Goal: Register for event/course

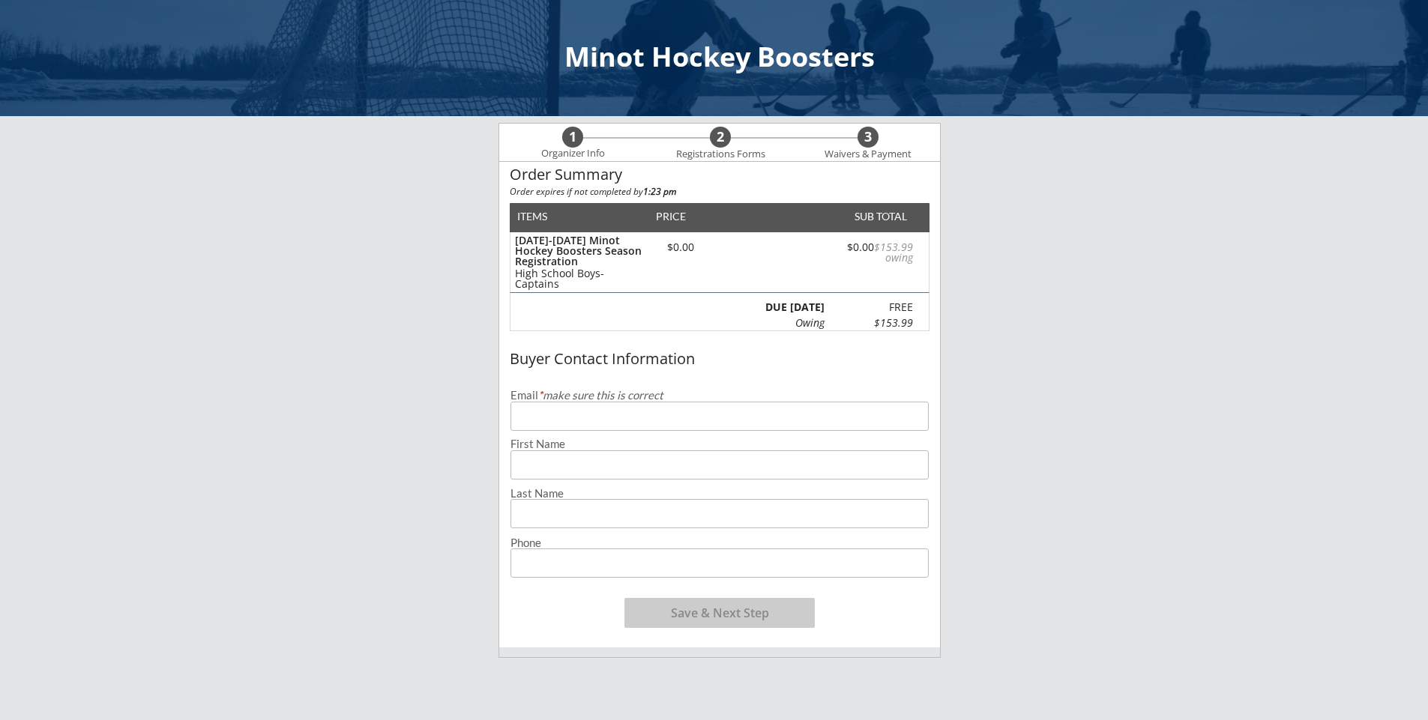
click at [573, 421] on input "email" at bounding box center [720, 416] width 418 height 29
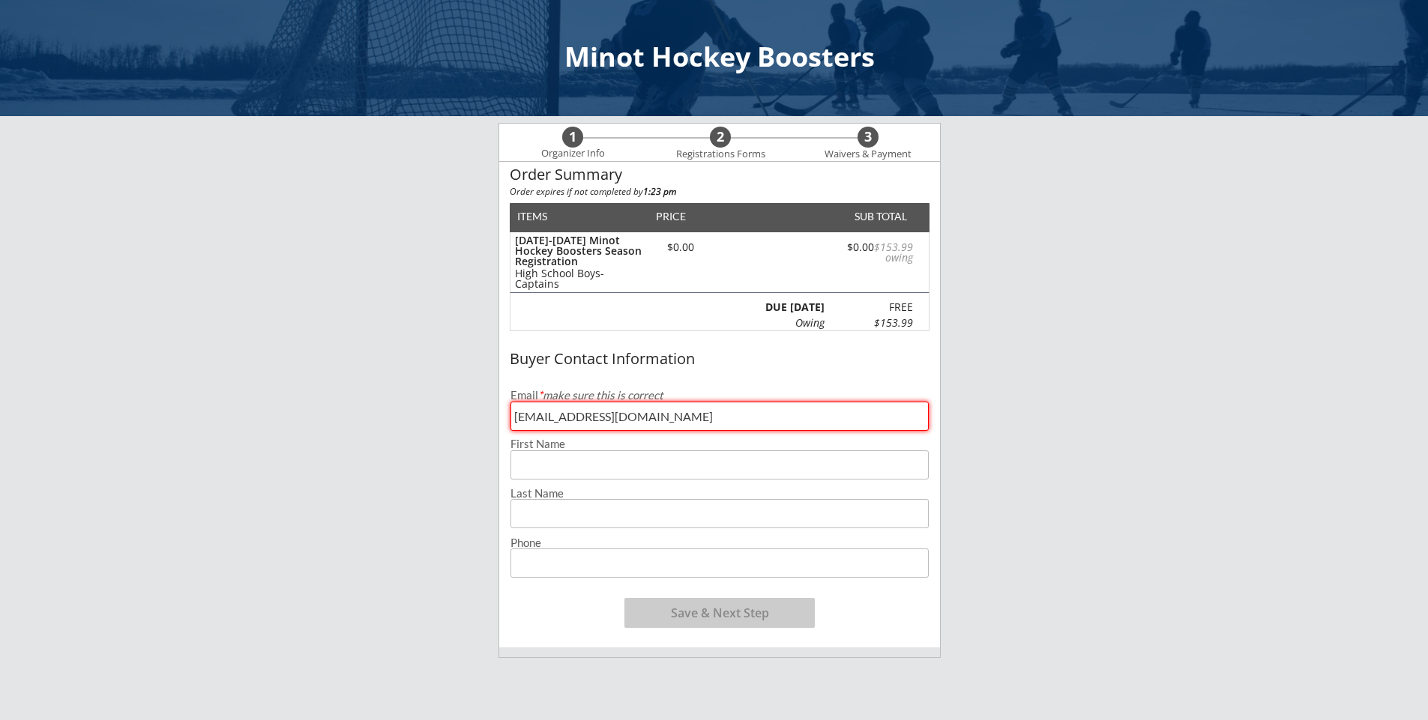
type input "[EMAIL_ADDRESS][DOMAIN_NAME]"
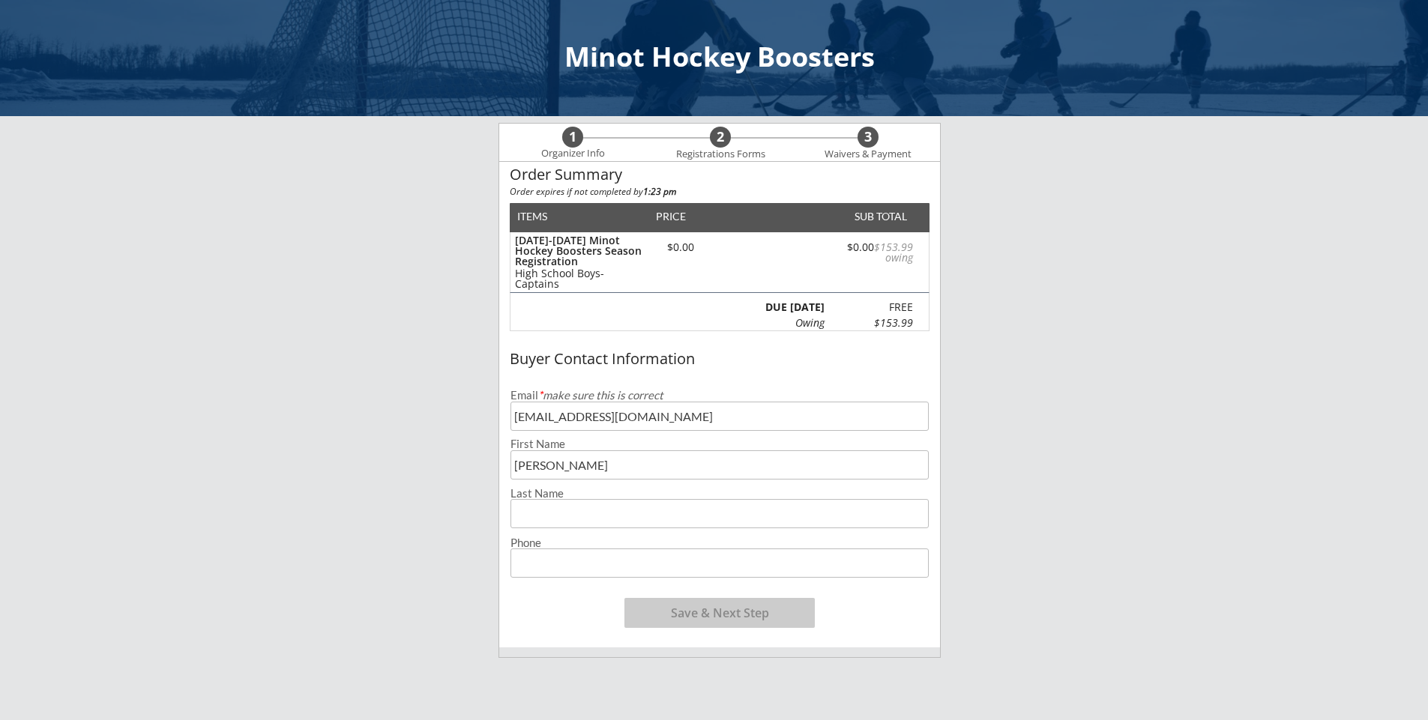
type input "[PERSON_NAME]"
type input "BURNER"
type input "[PHONE_NUMBER]"
click at [665, 615] on button "Save & Next Step" at bounding box center [719, 613] width 190 height 30
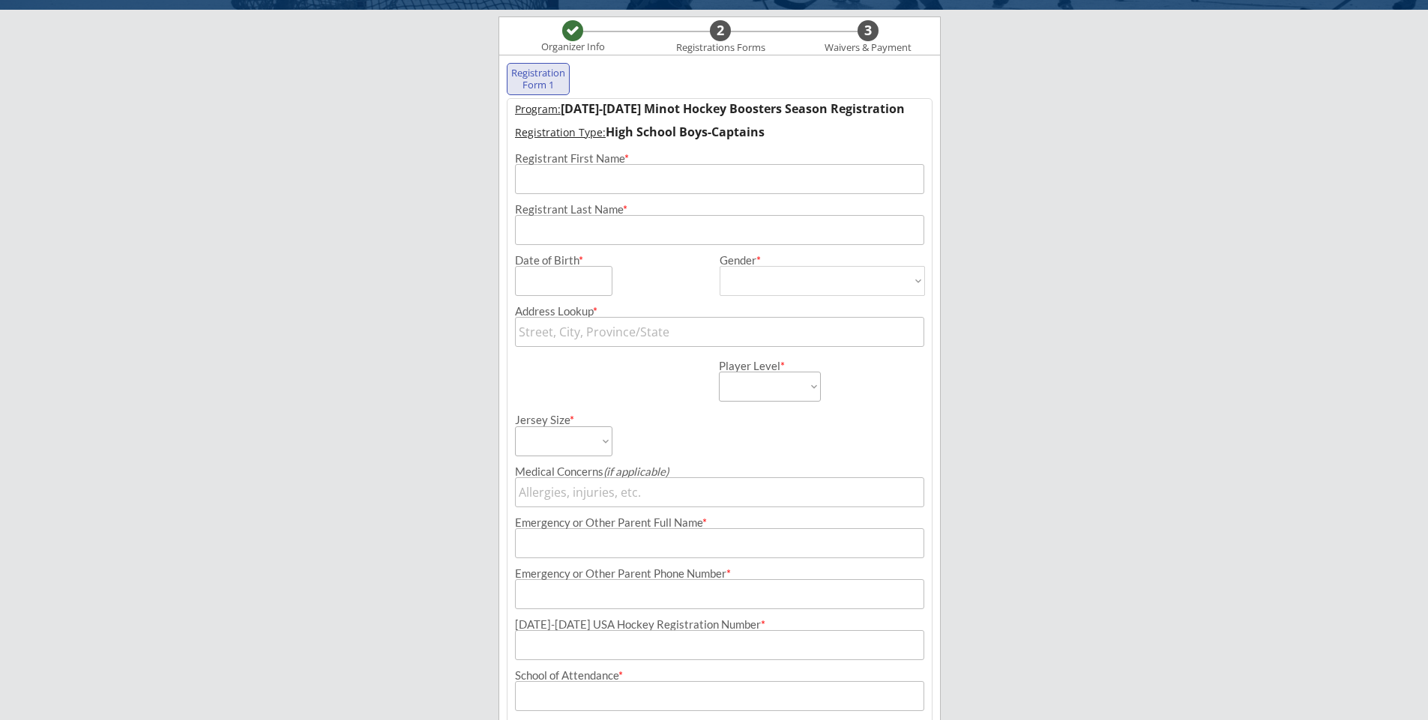
scroll to position [108, 0]
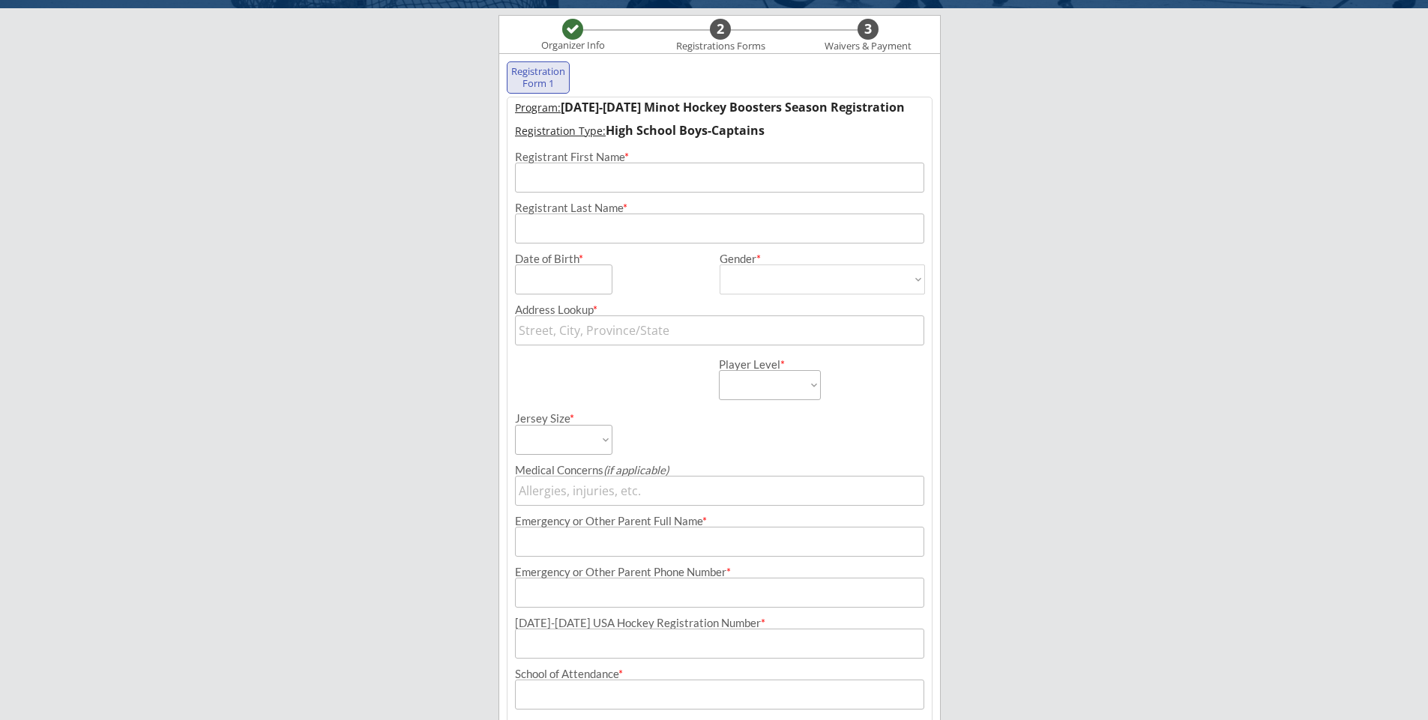
click at [544, 185] on input "input" at bounding box center [719, 178] width 409 height 30
type input "[PERSON_NAME]"
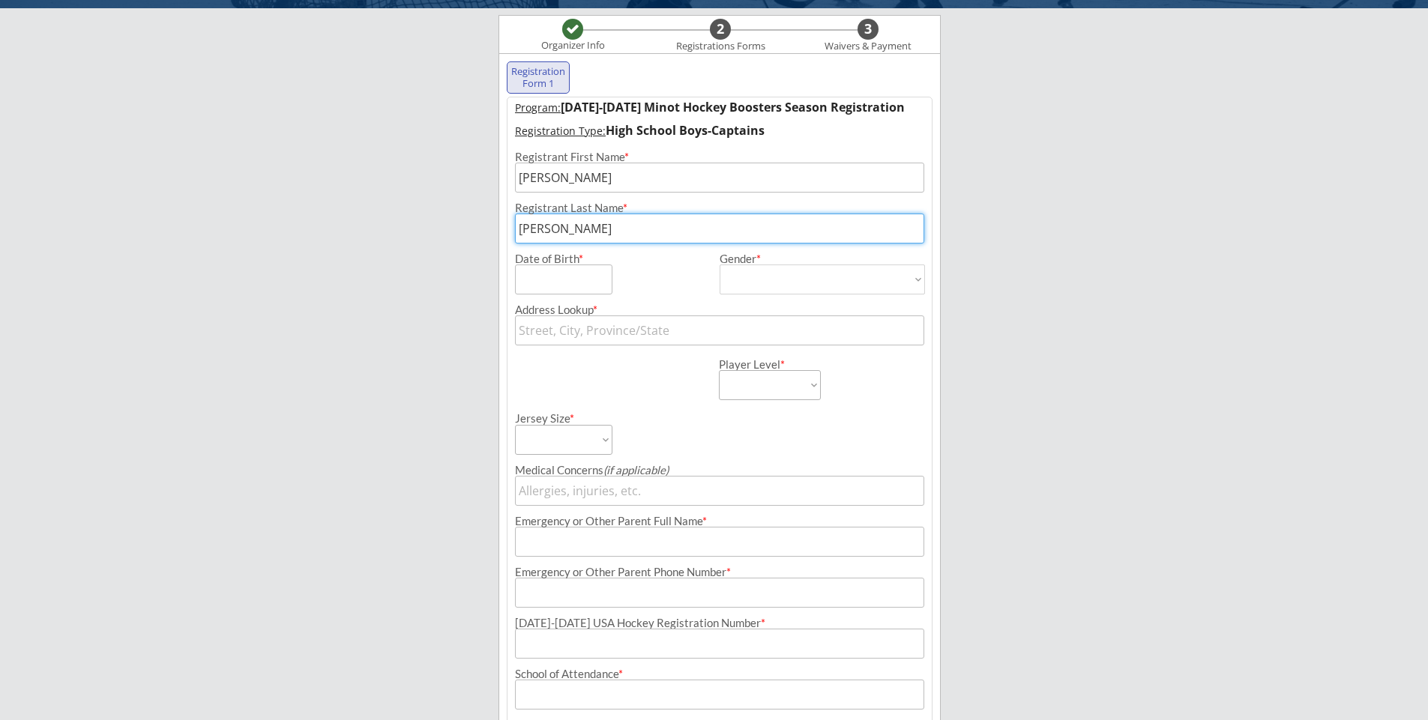
type input "[PERSON_NAME]"
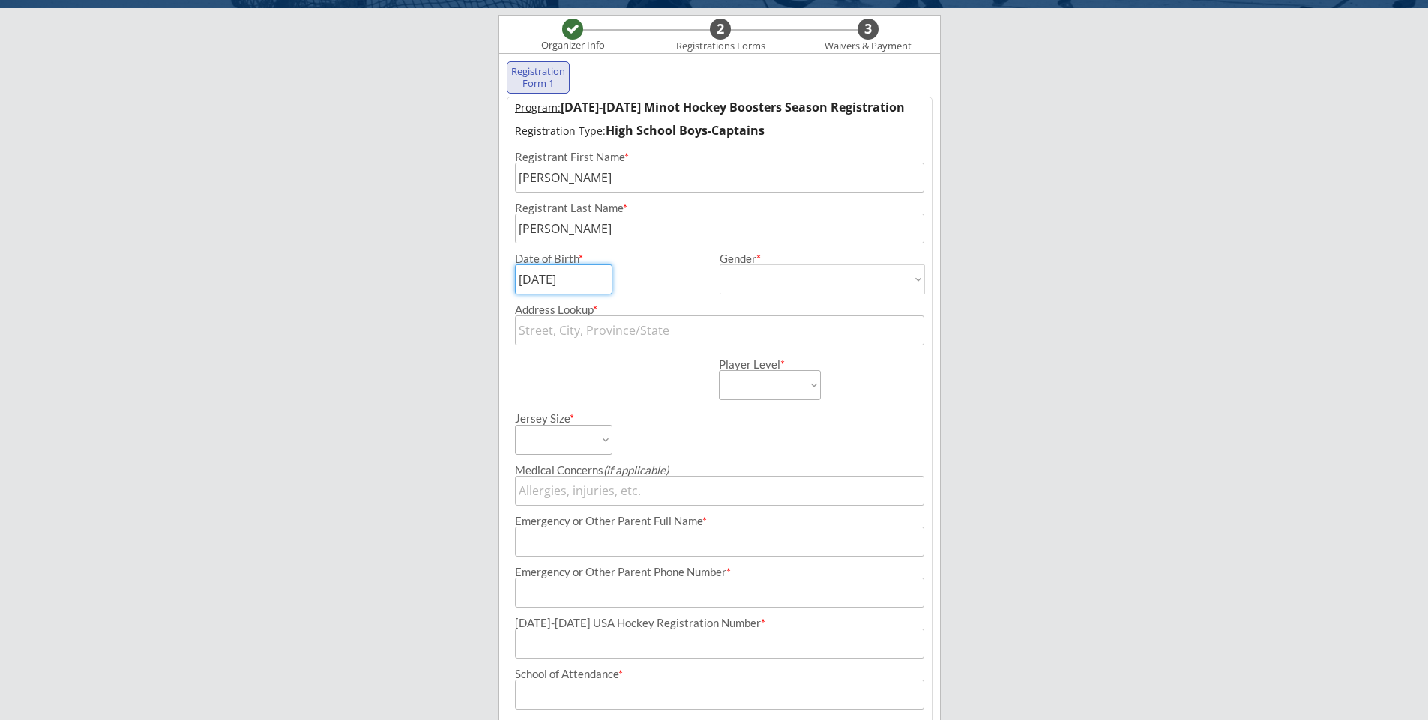
type input "[DATE]"
click at [746, 283] on select "[DEMOGRAPHIC_DATA] [DEMOGRAPHIC_DATA]" at bounding box center [822, 280] width 205 height 30
select select ""[DEMOGRAPHIC_DATA]""
type input "[DEMOGRAPHIC_DATA]"
click at [600, 334] on input "text" at bounding box center [719, 331] width 409 height 30
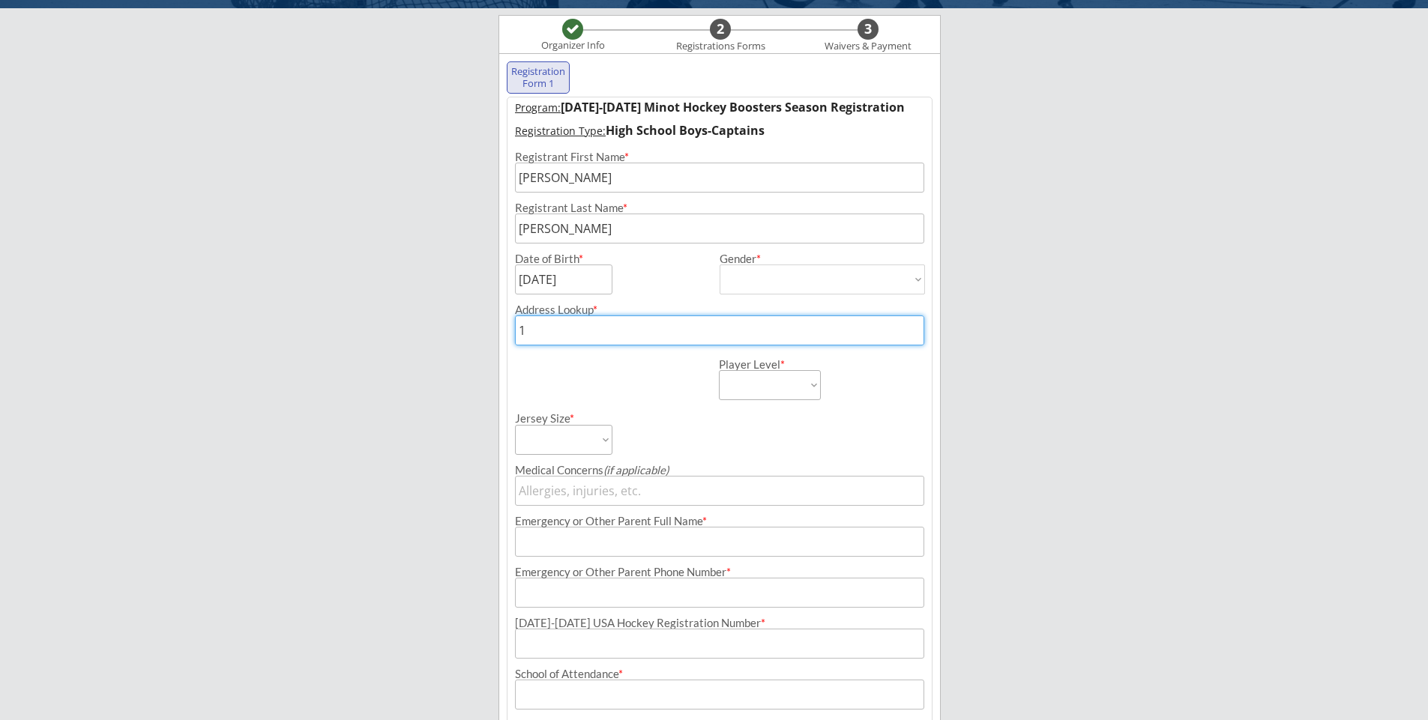
type input "13"
type input "[STREET_ADDRESS]"
type input "132"
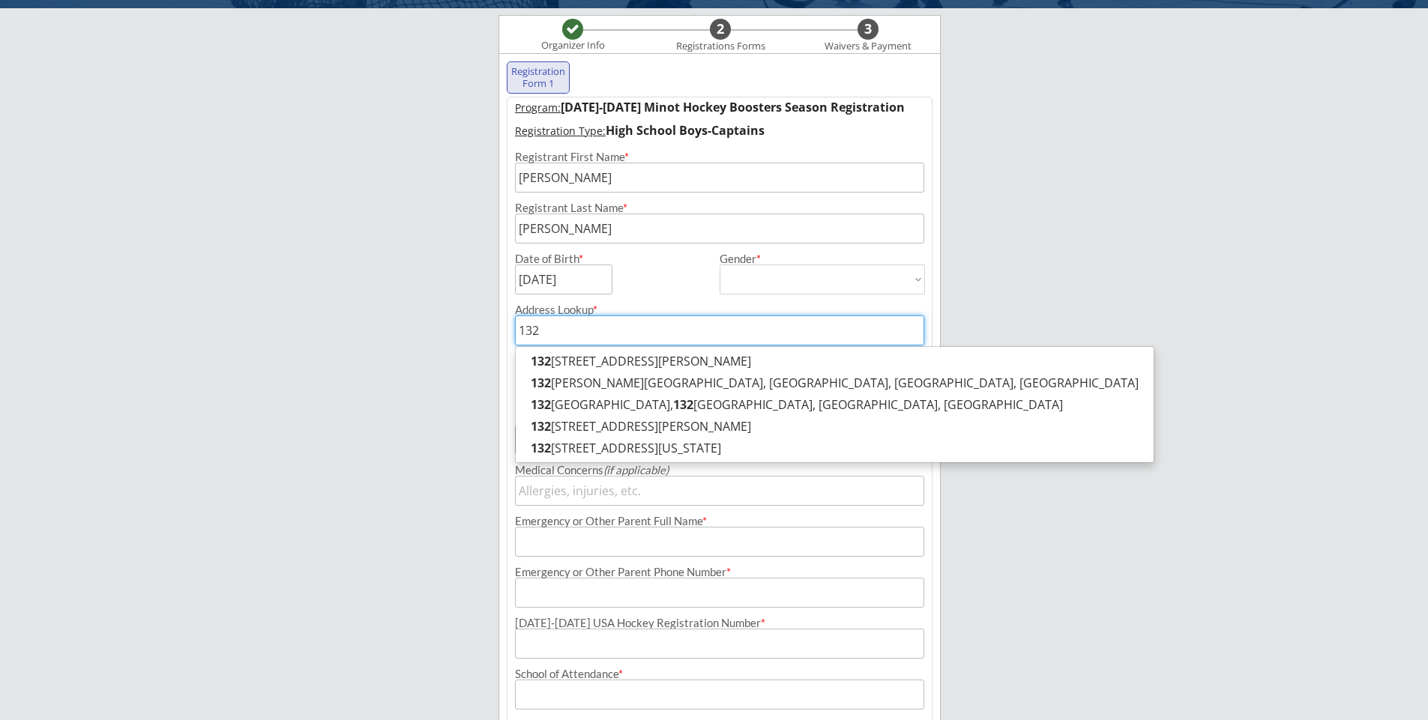
type input "[STREET_ADDRESS][PERSON_NAME]"
type input "1325"
type input "[STREET_ADDRESS]"
type input "1325"
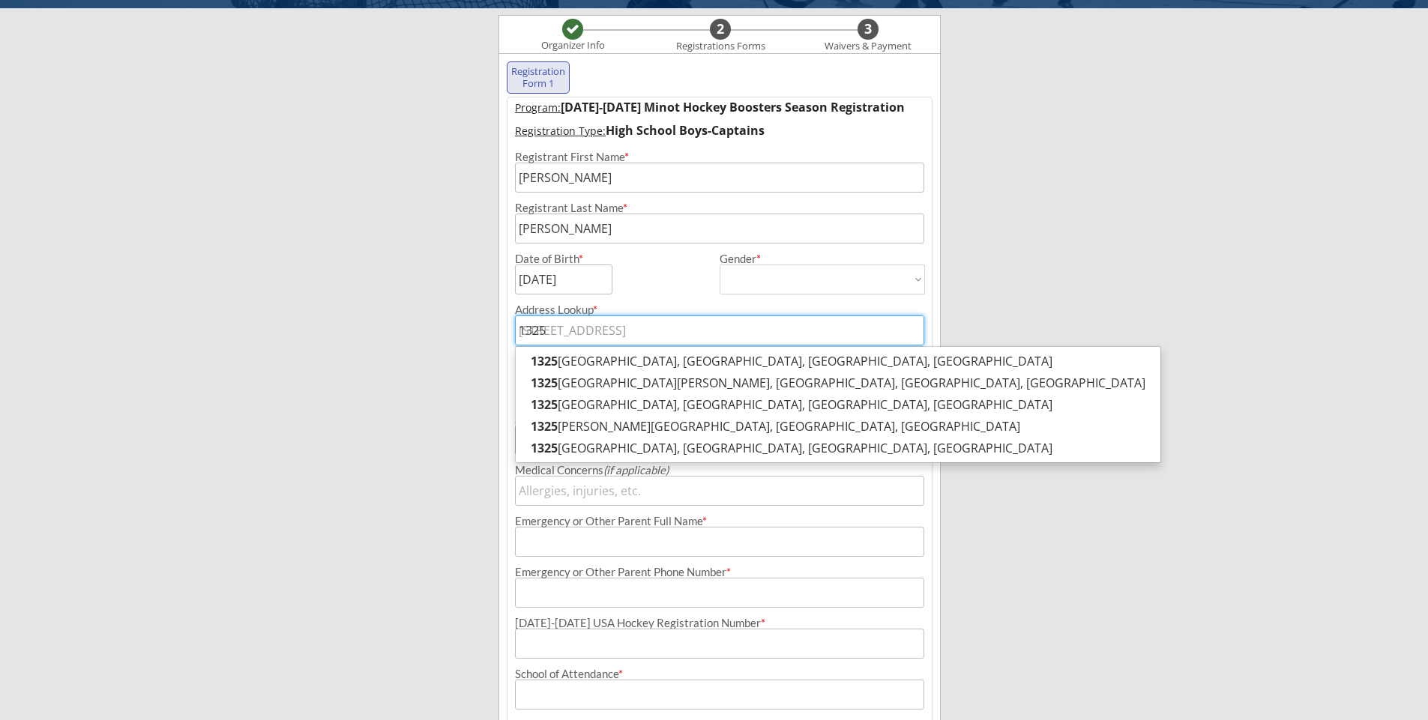
type input "1325 2"
type input "[STREET_ADDRESS][US_STATE]"
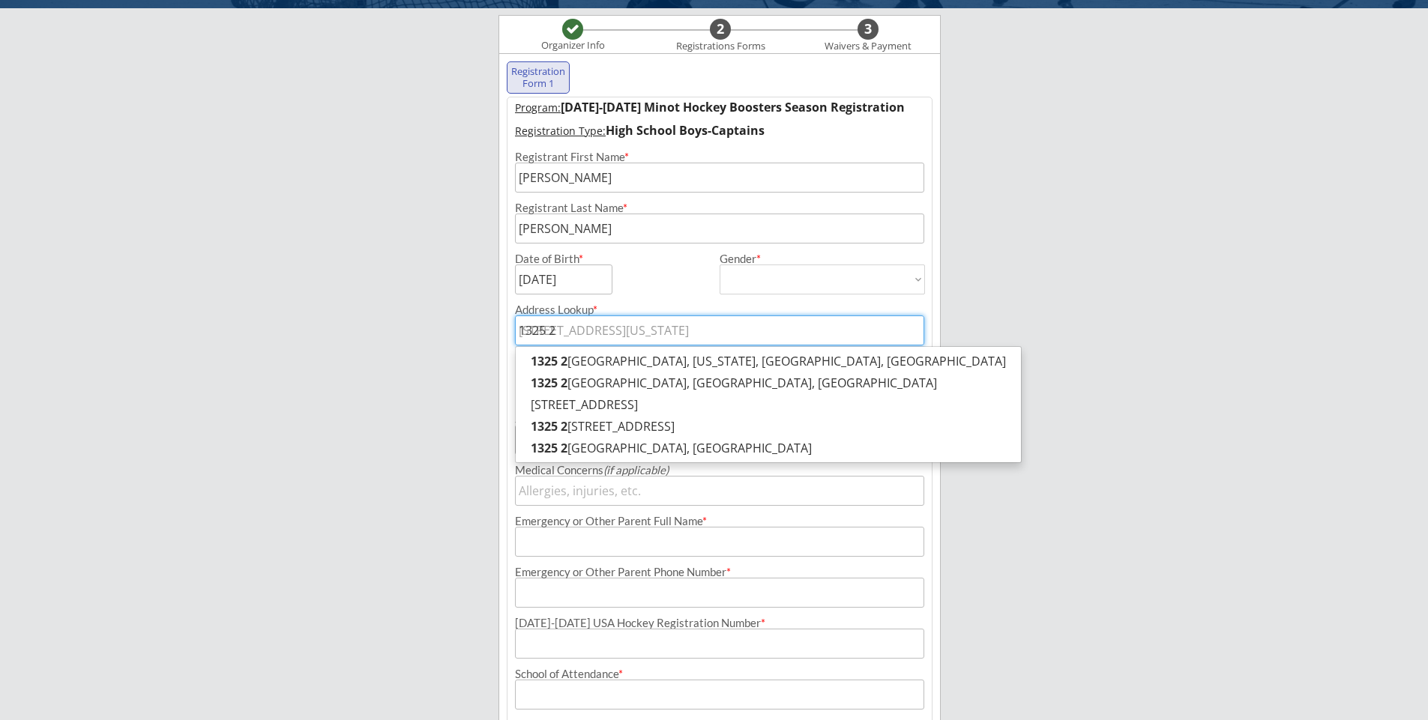
type input "1325 27"
type input "[STREET_ADDRESS]"
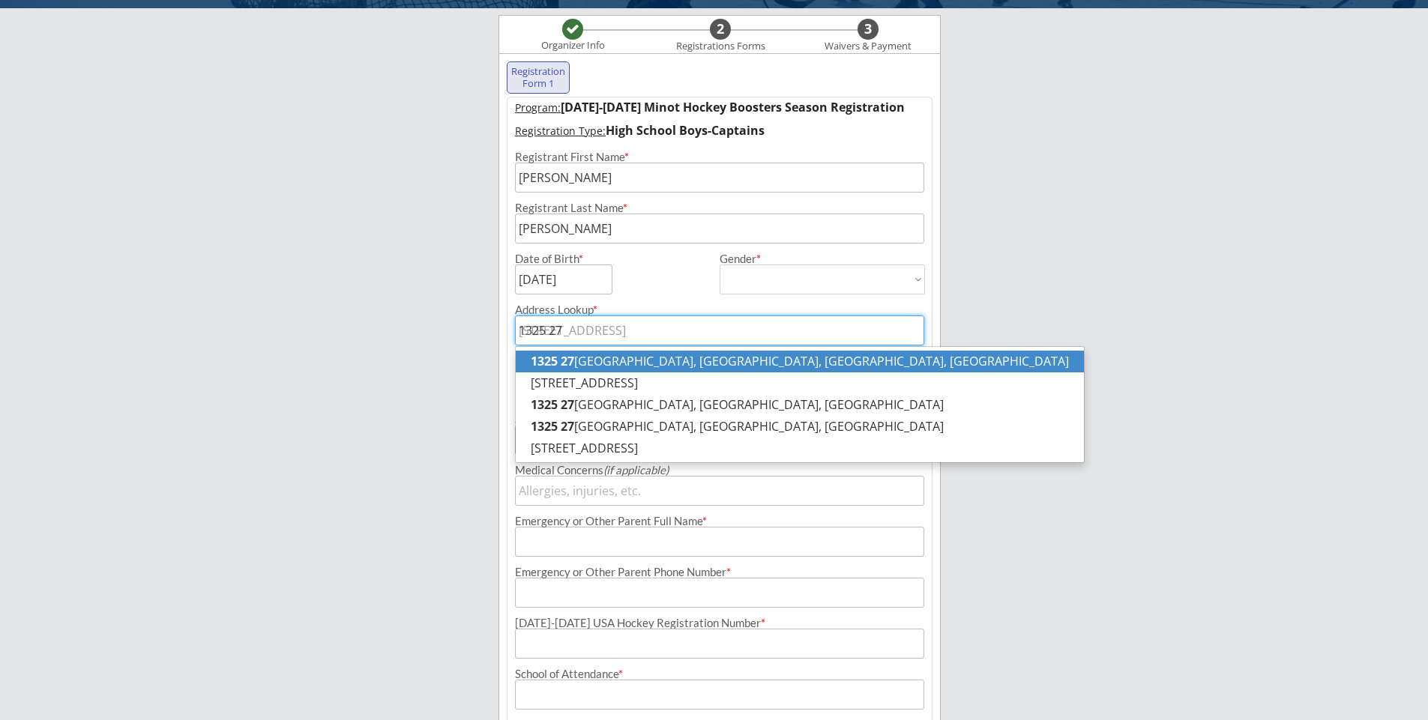
click at [619, 357] on p "[STREET_ADDRESS]" at bounding box center [800, 362] width 568 height 22
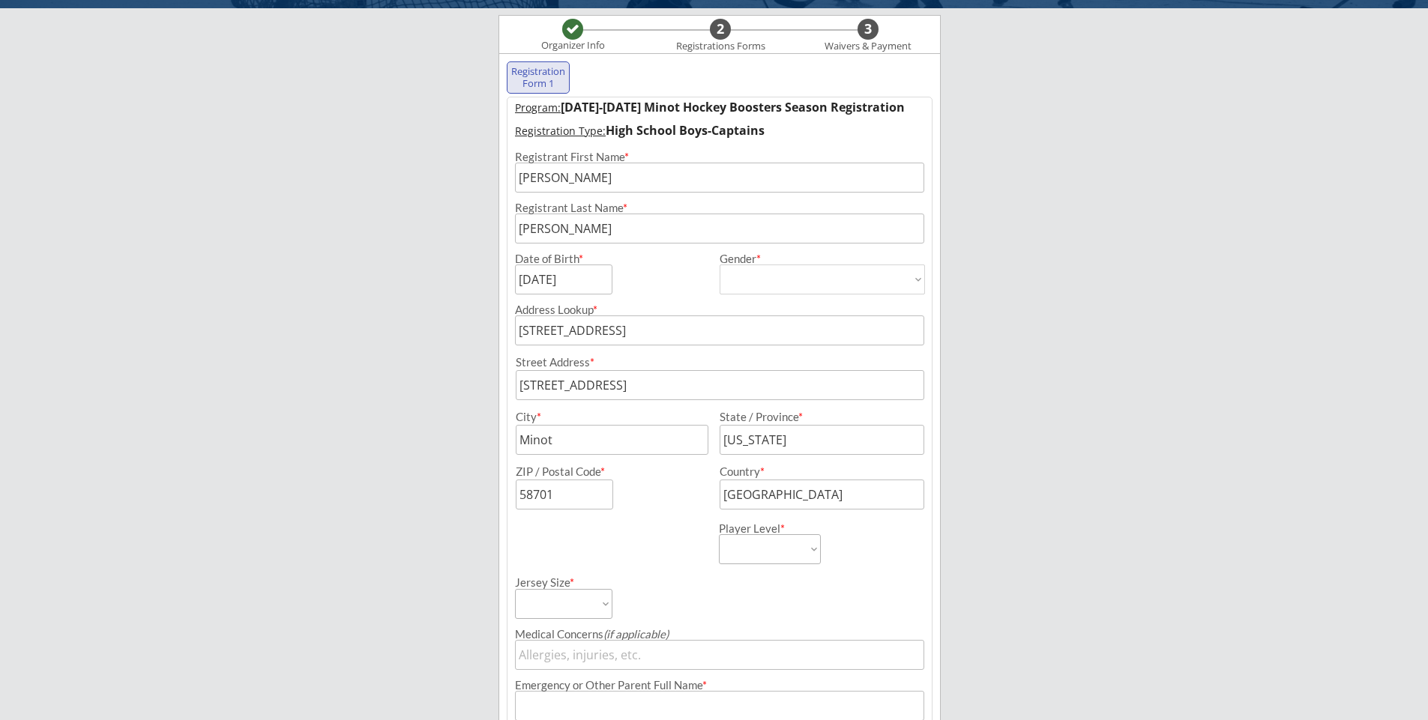
type input "[STREET_ADDRESS]"
drag, startPoint x: 704, startPoint y: 382, endPoint x: 731, endPoint y: 379, distance: 27.1
click at [707, 382] on input "input" at bounding box center [720, 385] width 409 height 30
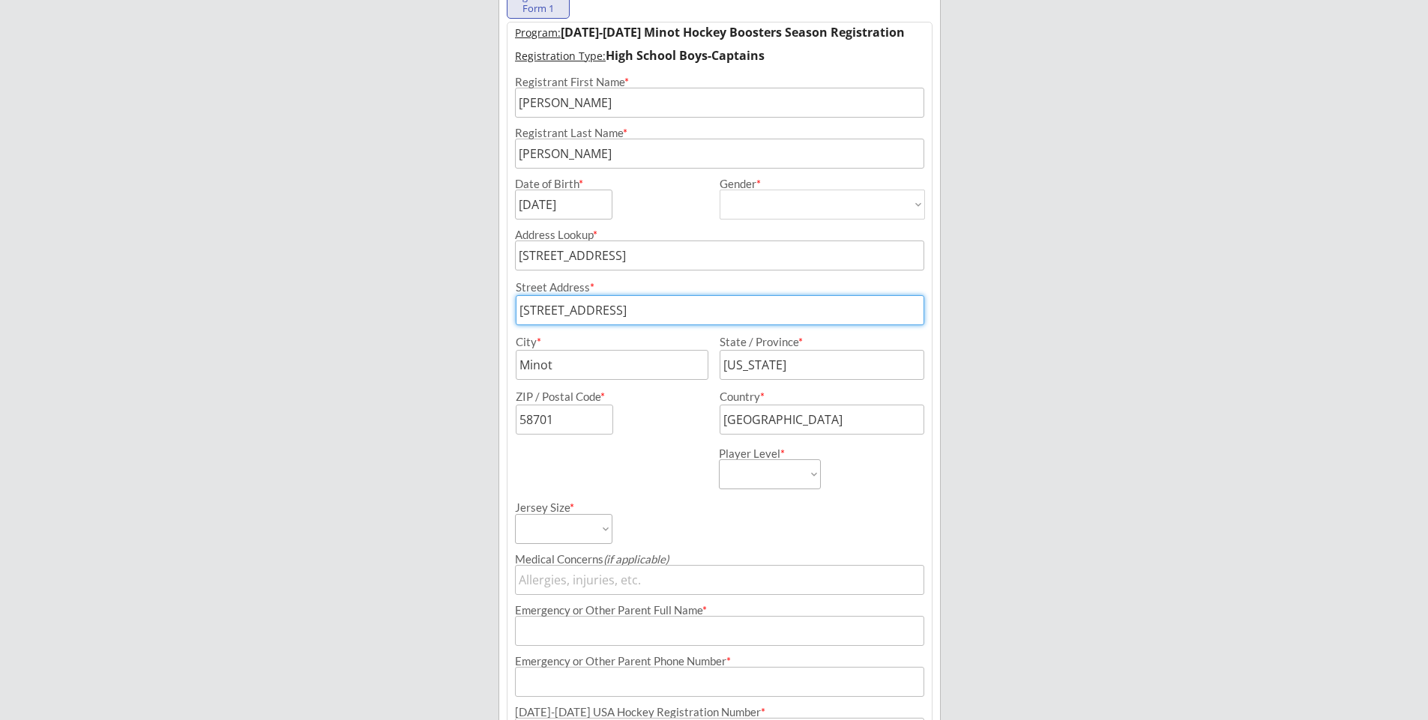
type input "[STREET_ADDRESS]"
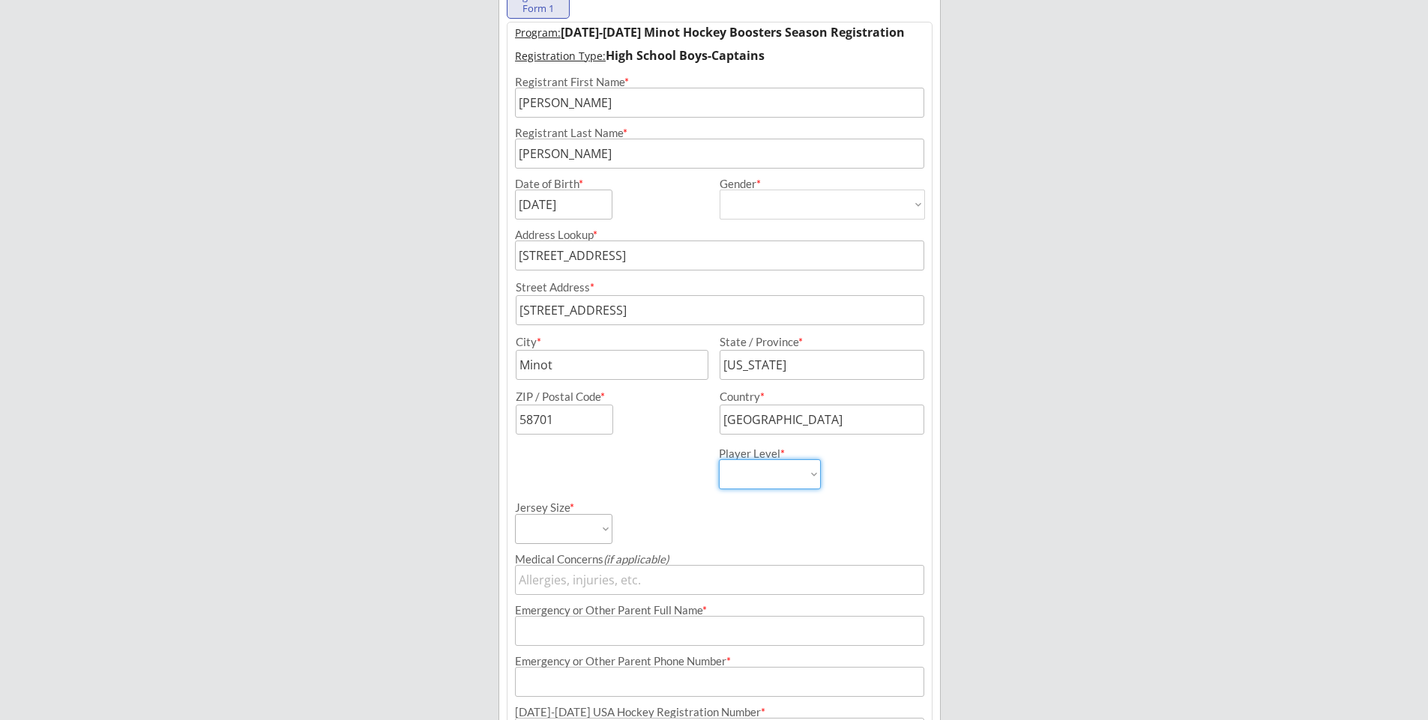
click at [810, 478] on select "Learn to Play Boys Learn to Play Girls Maroon Mites Gold/White Mites Squirts Pe…" at bounding box center [770, 475] width 102 height 30
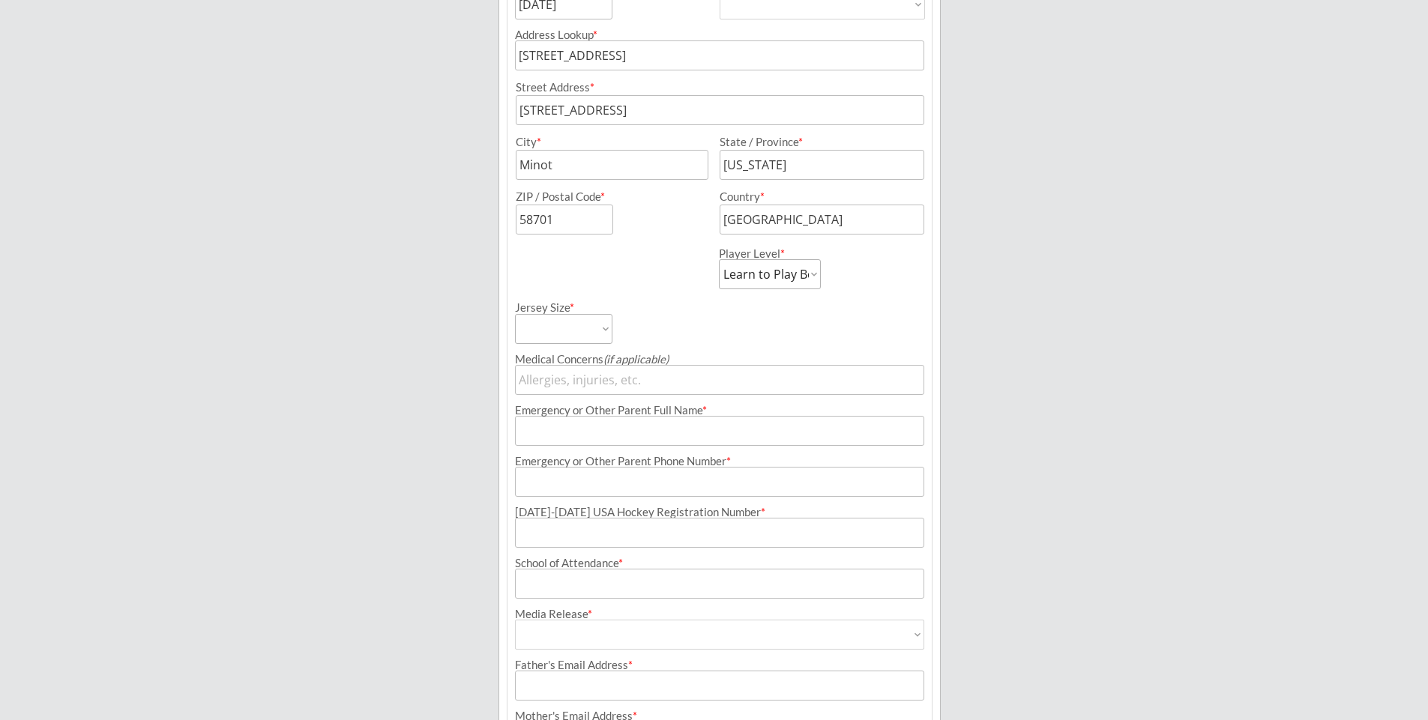
scroll to position [423, 0]
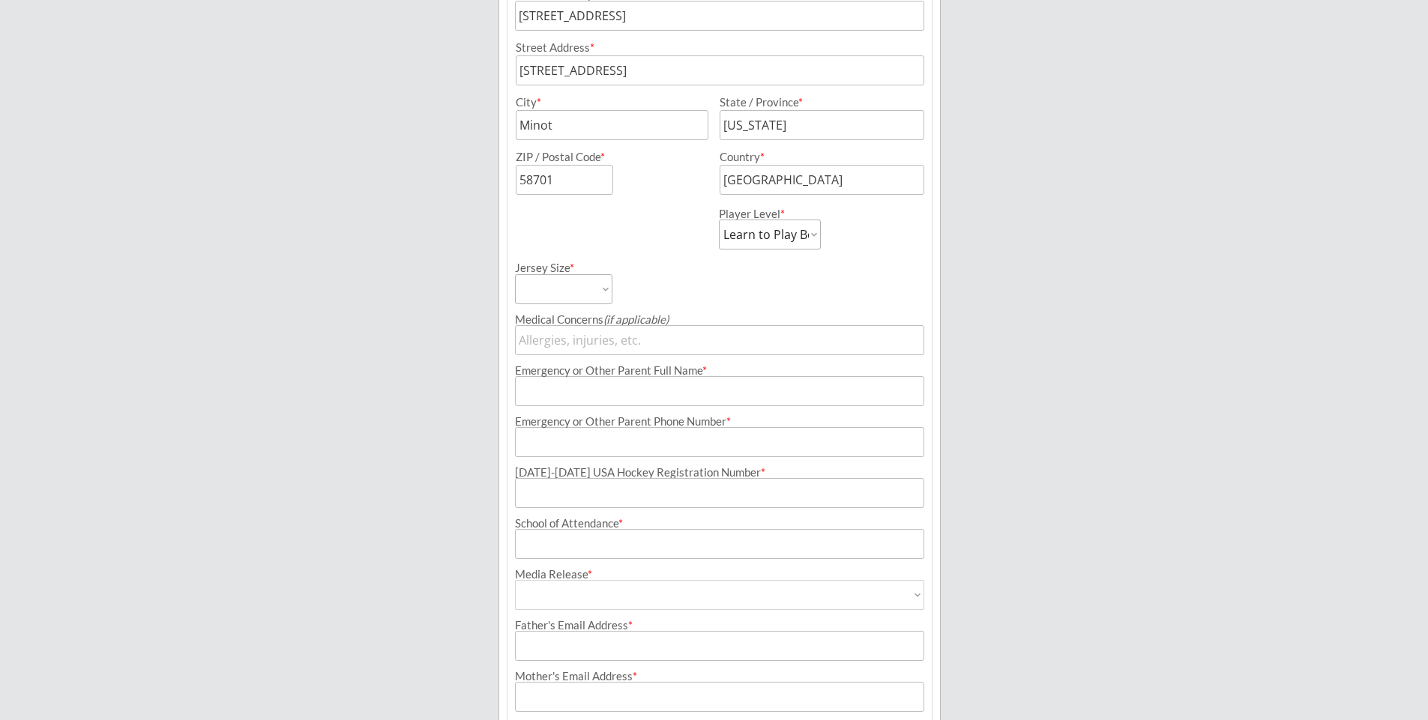
click at [813, 238] on select "Learn to Play Boys Learn to Play Girls Maroon Mites Gold/White Mites Squirts Pe…" at bounding box center [770, 235] width 102 height 30
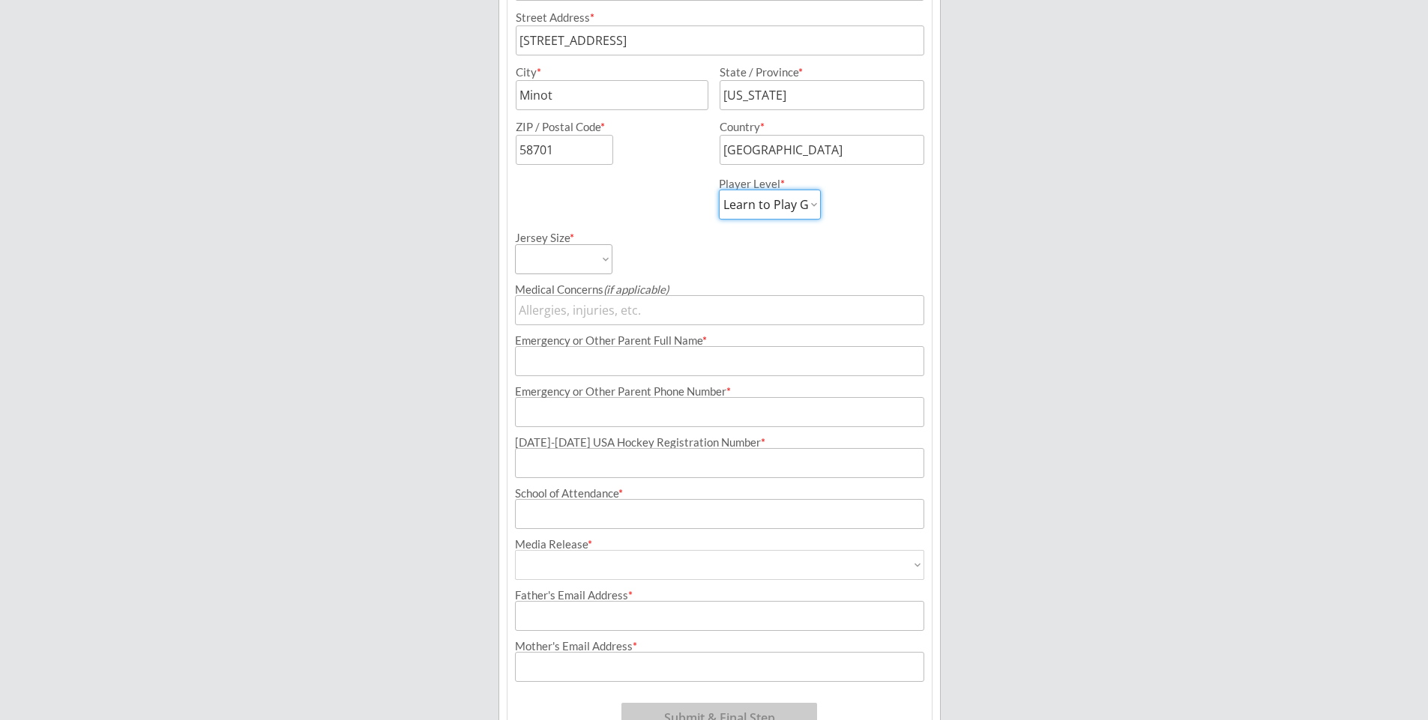
click at [786, 206] on select "Learn to Play Boys Learn to Play Girls Maroon Mites Gold/White Mites Squirts Pe…" at bounding box center [770, 205] width 102 height 30
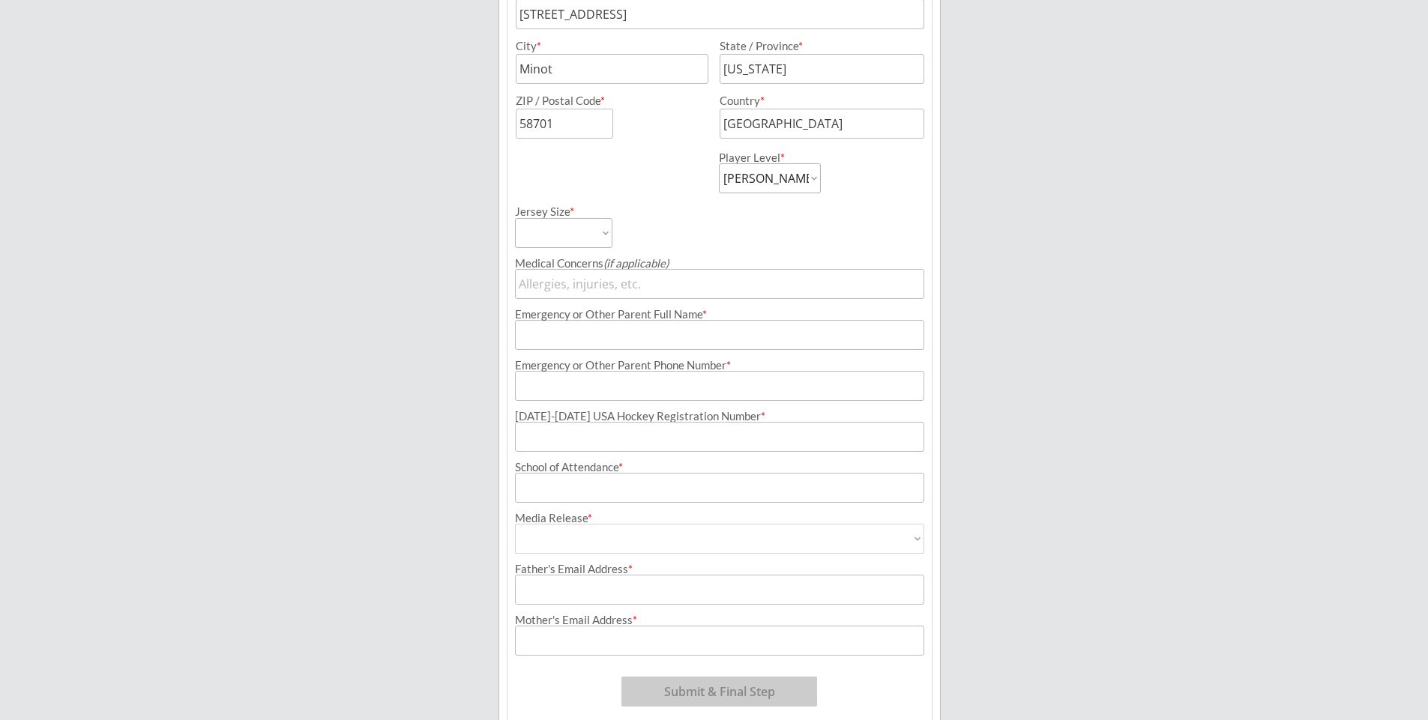
scroll to position [483, 0]
click at [786, 176] on select "Learn to Play Boys Learn to Play Girls Maroon Mites Gold/White Mites Squirts Pe…" at bounding box center [770, 175] width 102 height 30
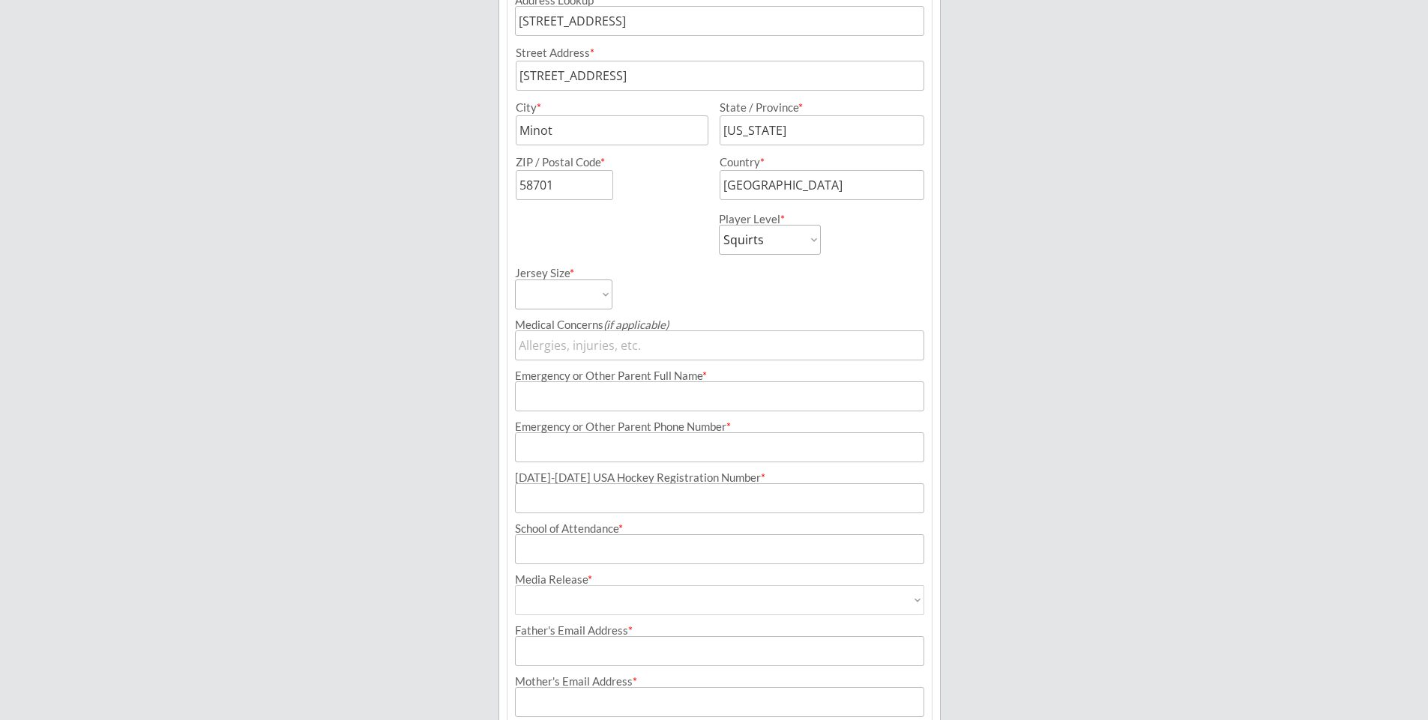
scroll to position [423, 0]
click at [787, 226] on select "Learn to Play Boys Learn to Play Girls Maroon Mites Gold/White Mites Squirts Pe…" at bounding box center [770, 235] width 102 height 30
click at [787, 235] on select "Learn to Play Boys Learn to Play Girls Maroon Mites Gold/White Mites Squirts Pe…" at bounding box center [770, 235] width 102 height 30
click at [787, 231] on select "Learn to Play Boys Learn to Play Girls Maroon Mites Gold/White Mites Squirts Pe…" at bounding box center [770, 235] width 102 height 30
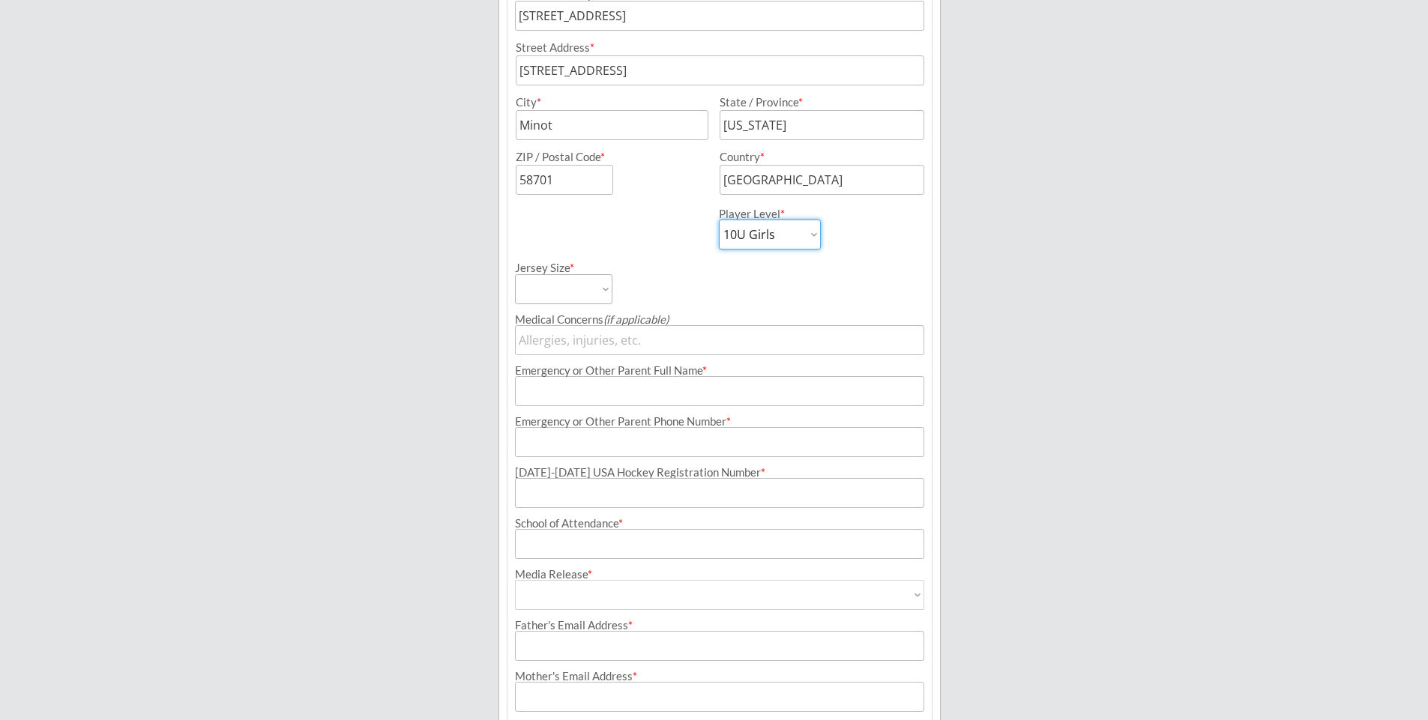
click at [787, 231] on select "Learn to Play Boys Learn to Play Girls Maroon Mites Gold/White Mites Squirts Pe…" at bounding box center [770, 235] width 102 height 30
click at [783, 235] on select "Learn to Play Boys Learn to Play Girls Maroon Mites Gold/White Mites Squirts Pe…" at bounding box center [770, 235] width 102 height 30
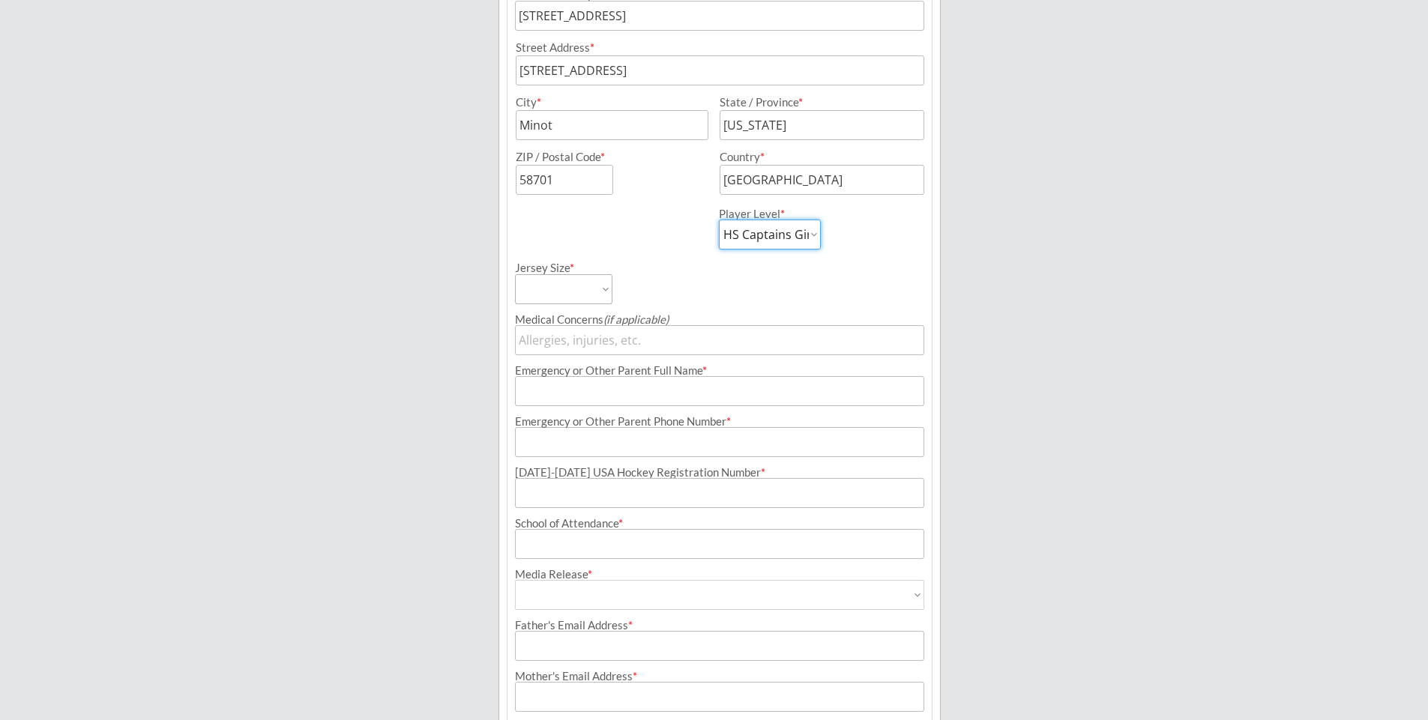
click at [783, 235] on select "Learn to Play Boys Learn to Play Girls Maroon Mites Gold/White Mites Squirts Pe…" at bounding box center [770, 235] width 102 height 30
select select ""HS Captains Boys""
click at [588, 284] on select "Adult Small Adult Medium Adult Large Adult XL Goalie Cut" at bounding box center [563, 289] width 97 height 30
click at [585, 291] on select "Adult Small Adult Medium Adult Large Adult XL Goalie Cut" at bounding box center [563, 289] width 97 height 30
click at [588, 286] on select "Adult Small Adult Medium Adult Large Adult XL Goalie Cut" at bounding box center [563, 289] width 97 height 30
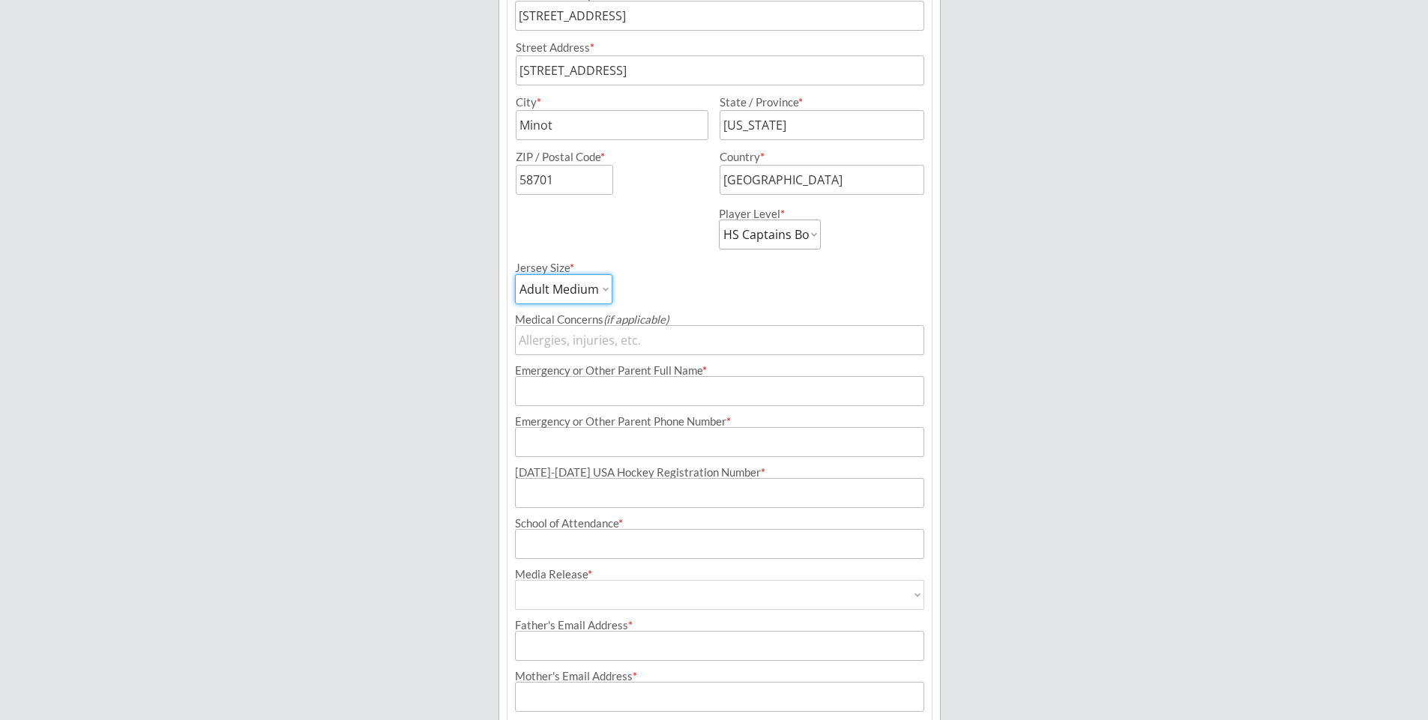
select select ""Adult Large""
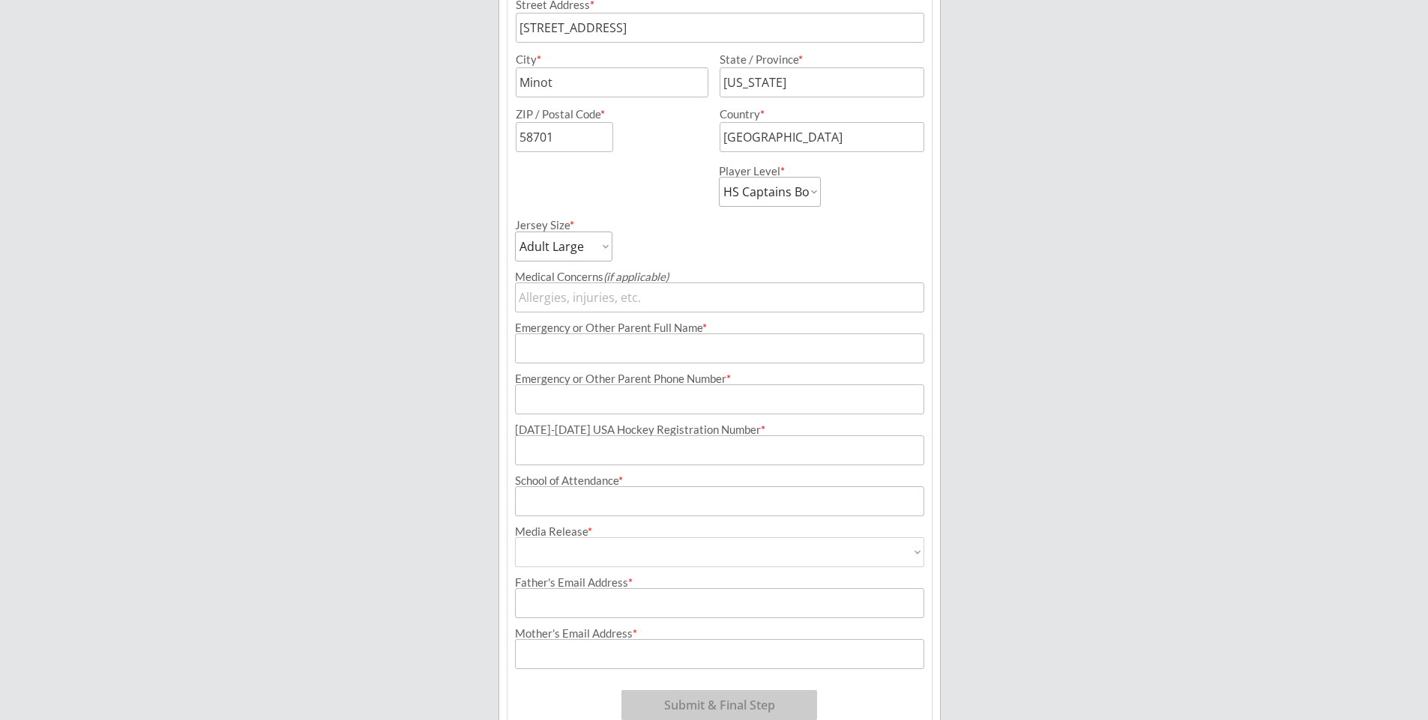
scroll to position [498, 0]
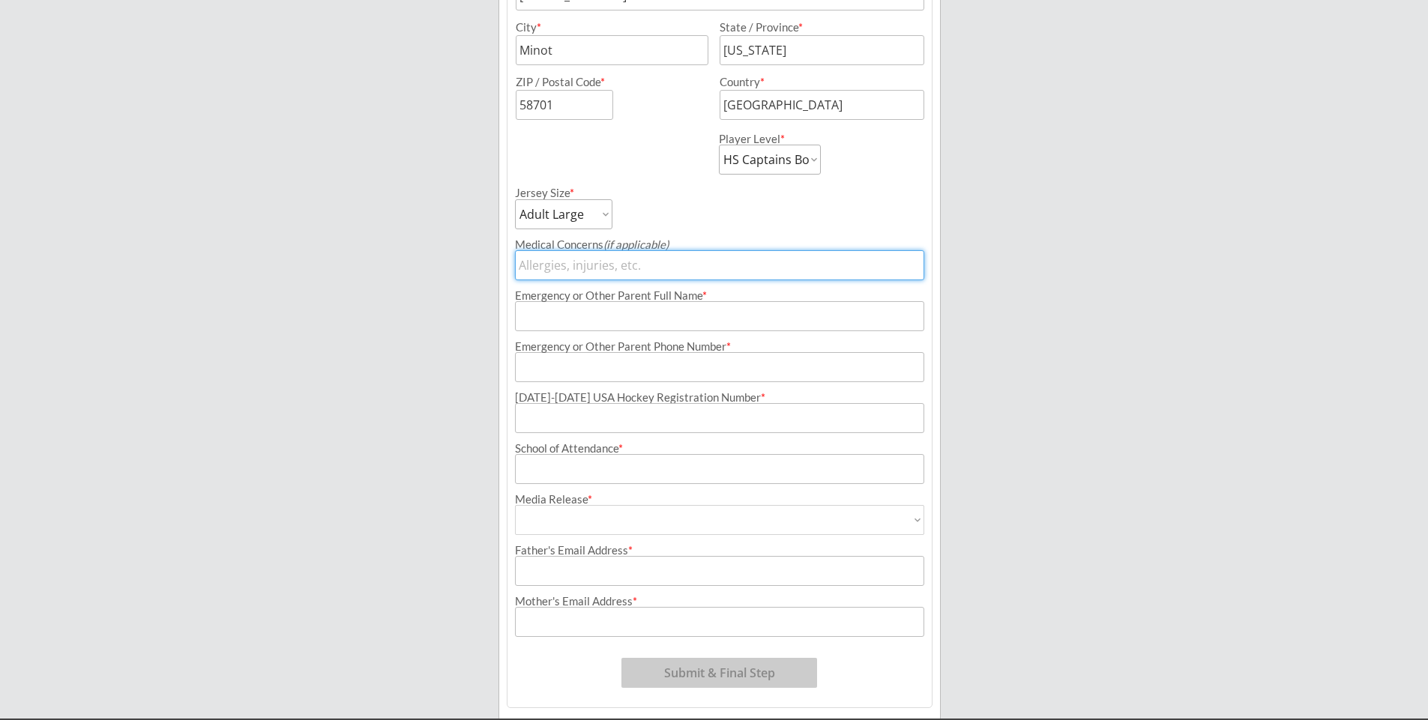
click at [660, 264] on input "input" at bounding box center [719, 265] width 409 height 30
type input "[MEDICAL_DATA], Amoxcillin"
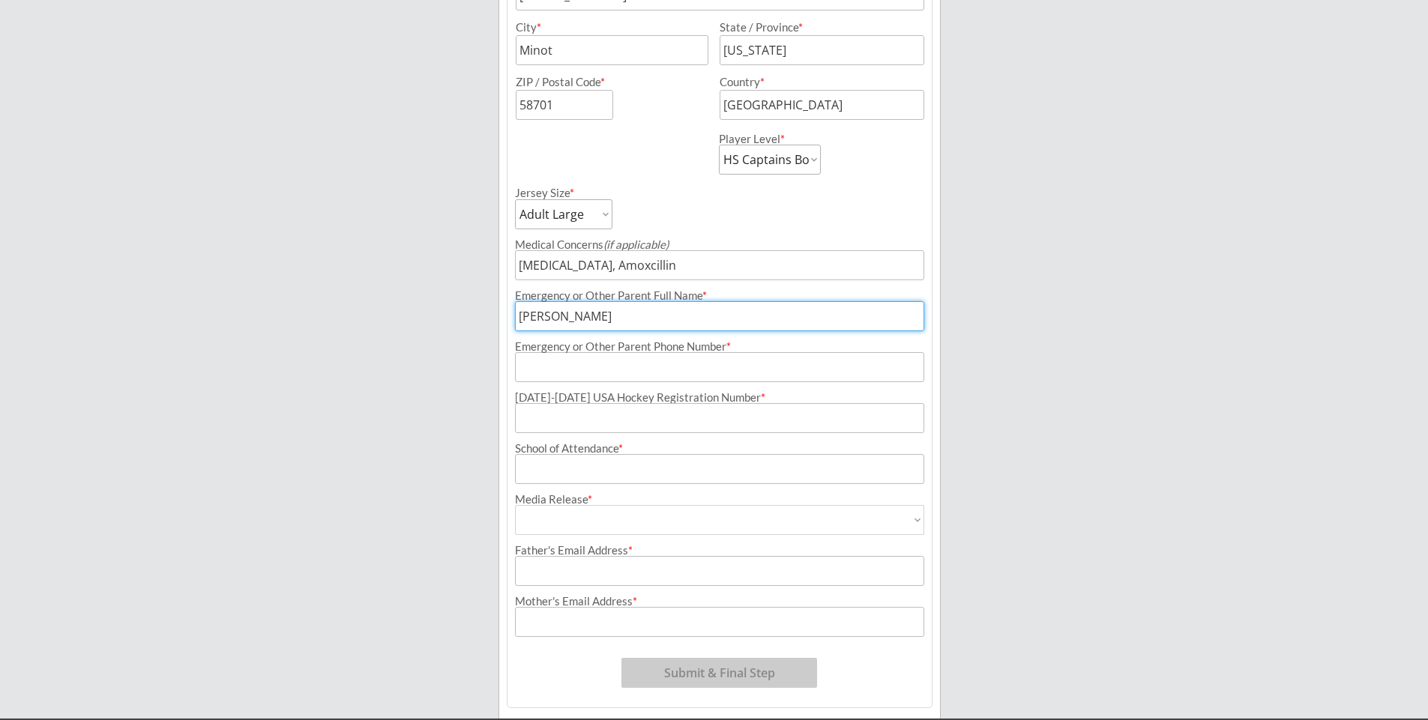
type input "[PERSON_NAME]"
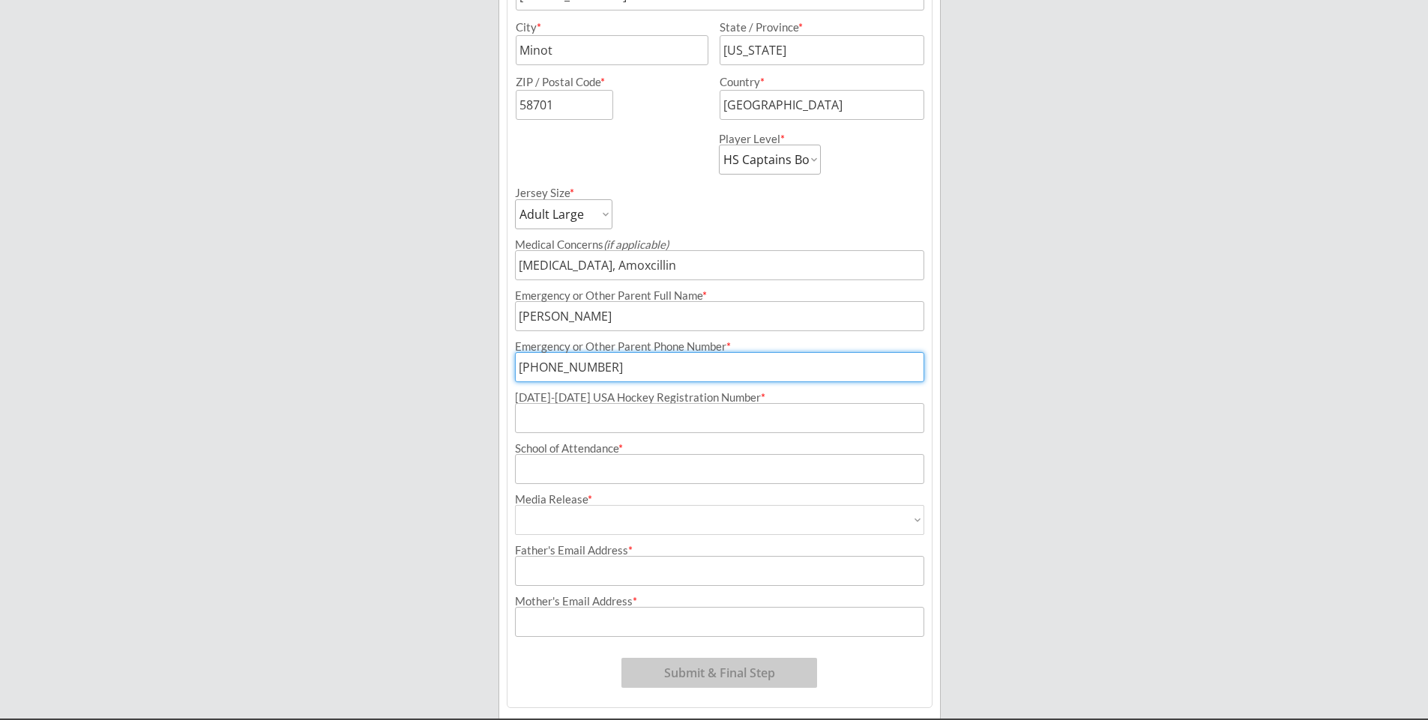
type input "[PHONE_NUMBER]"
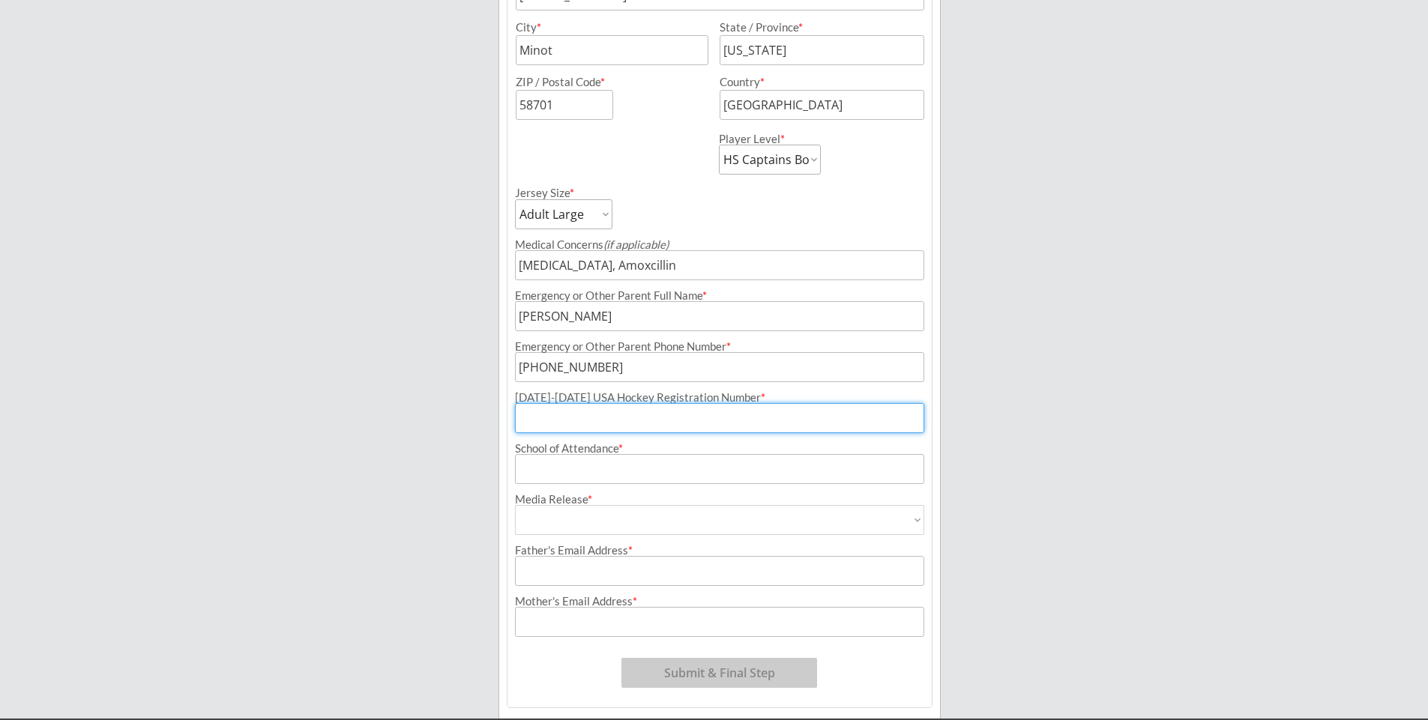
click at [611, 426] on input "input" at bounding box center [719, 418] width 409 height 30
type input "253601248VANDE"
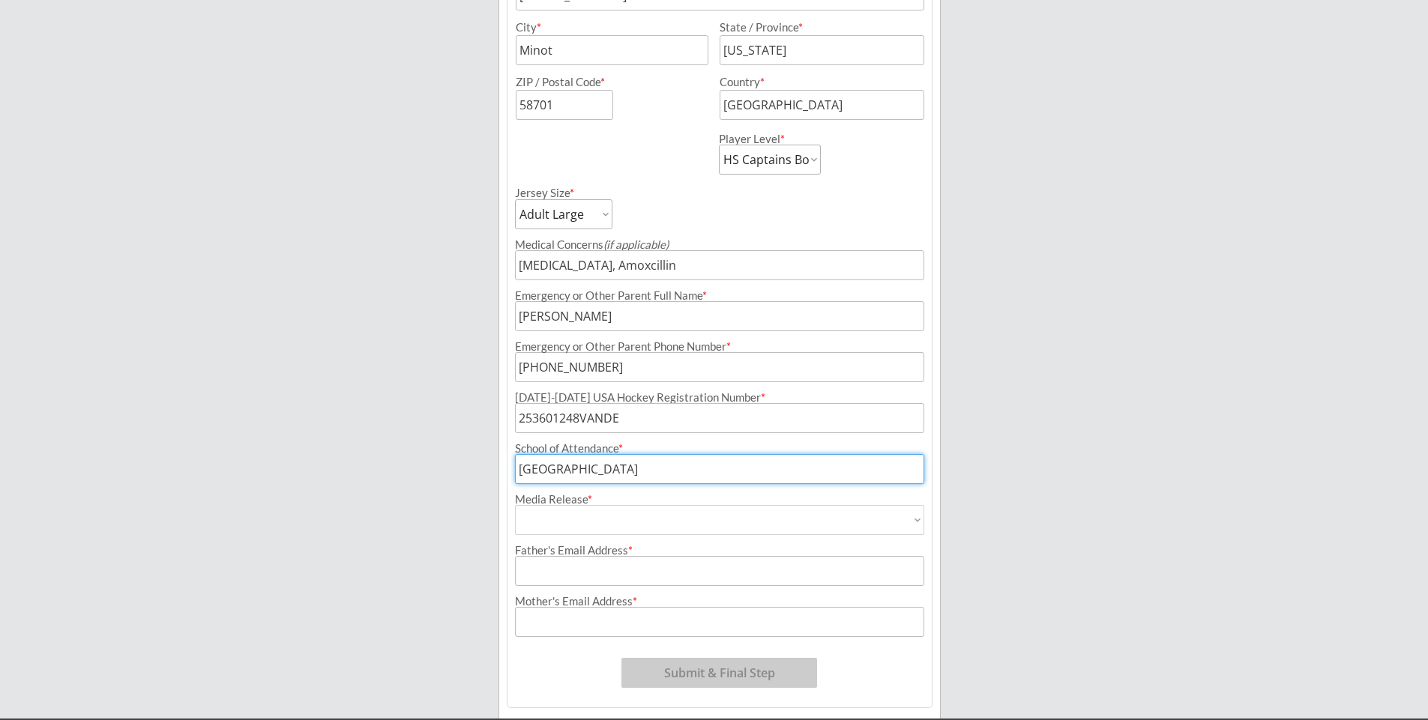
type input "[GEOGRAPHIC_DATA]"
select select ""Yes""
type input "Yes"
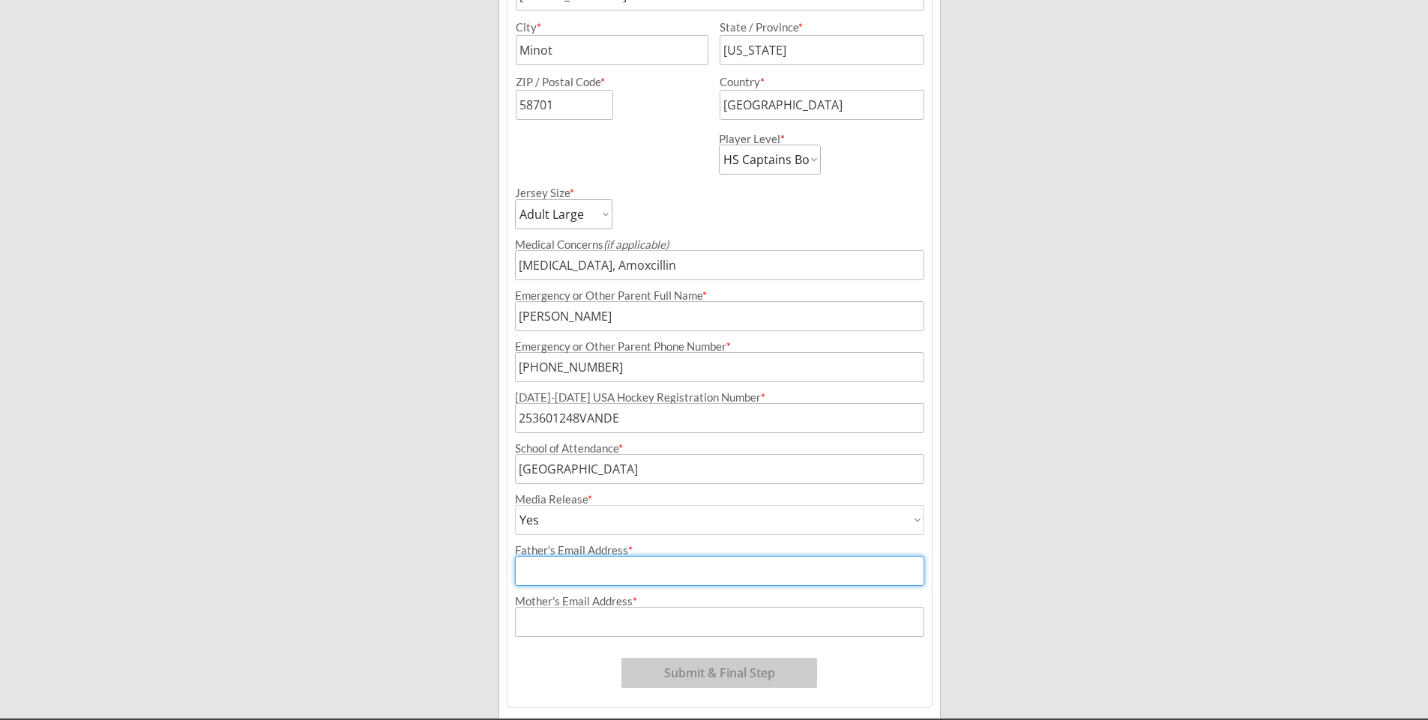
type input "T"
type input "[EMAIL_ADDRESS][DOMAIN_NAME]"
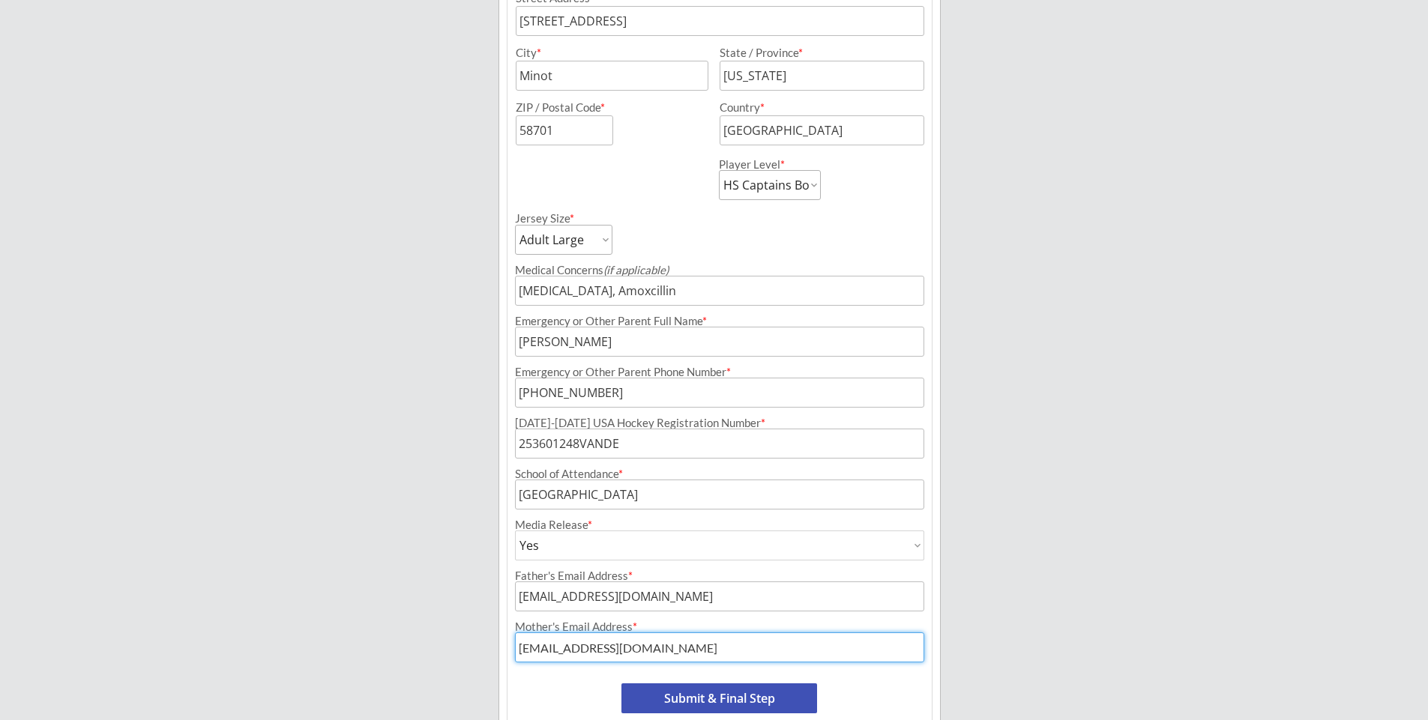
scroll to position [547, 0]
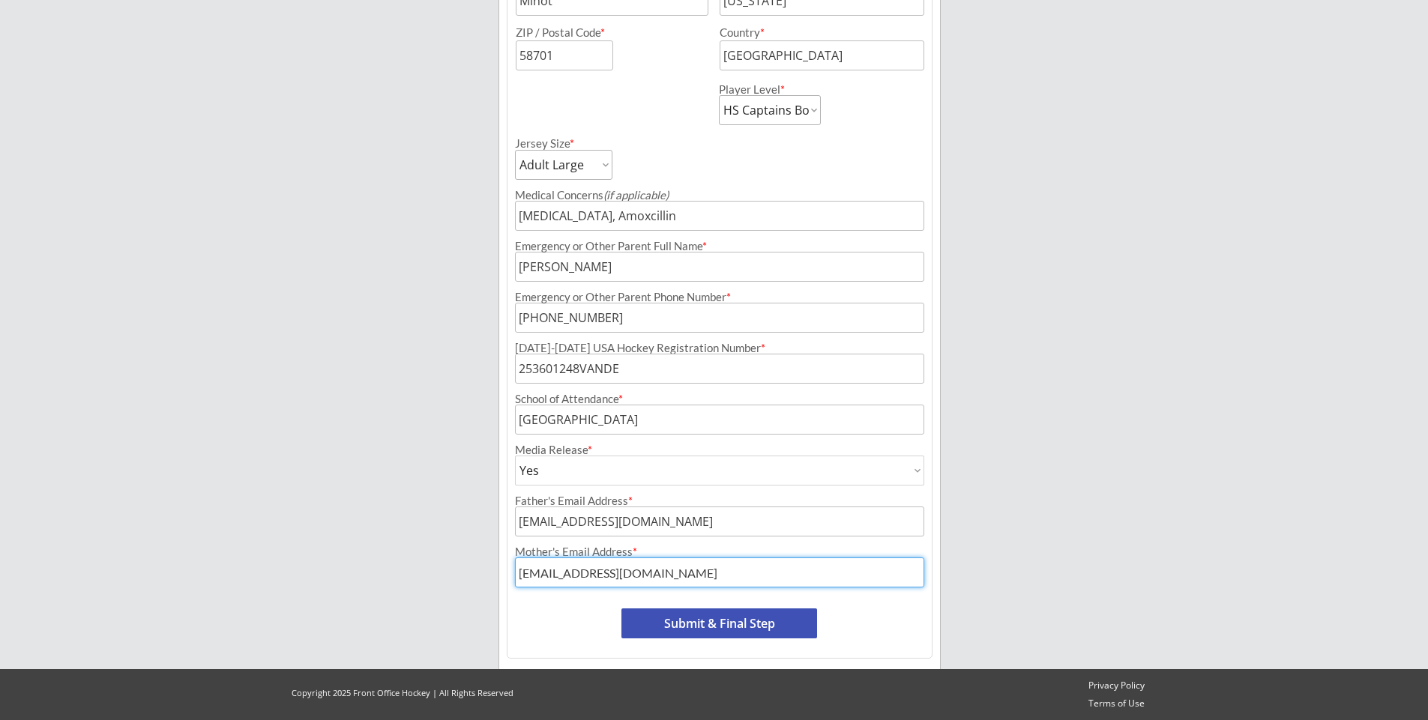
type input "[EMAIL_ADDRESS][DOMAIN_NAME]"
click at [726, 622] on button "Submit & Final Step" at bounding box center [719, 624] width 196 height 30
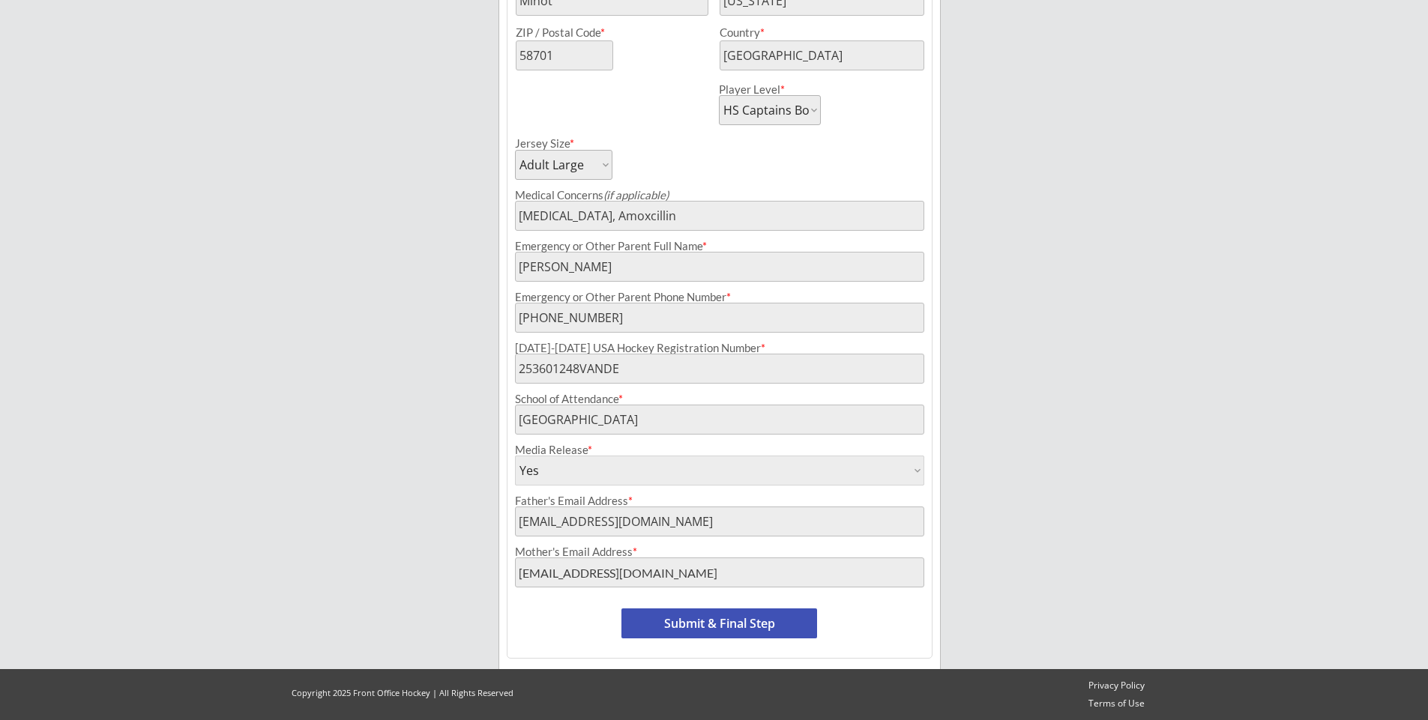
click at [714, 619] on button "Submit & Final Step" at bounding box center [719, 624] width 196 height 30
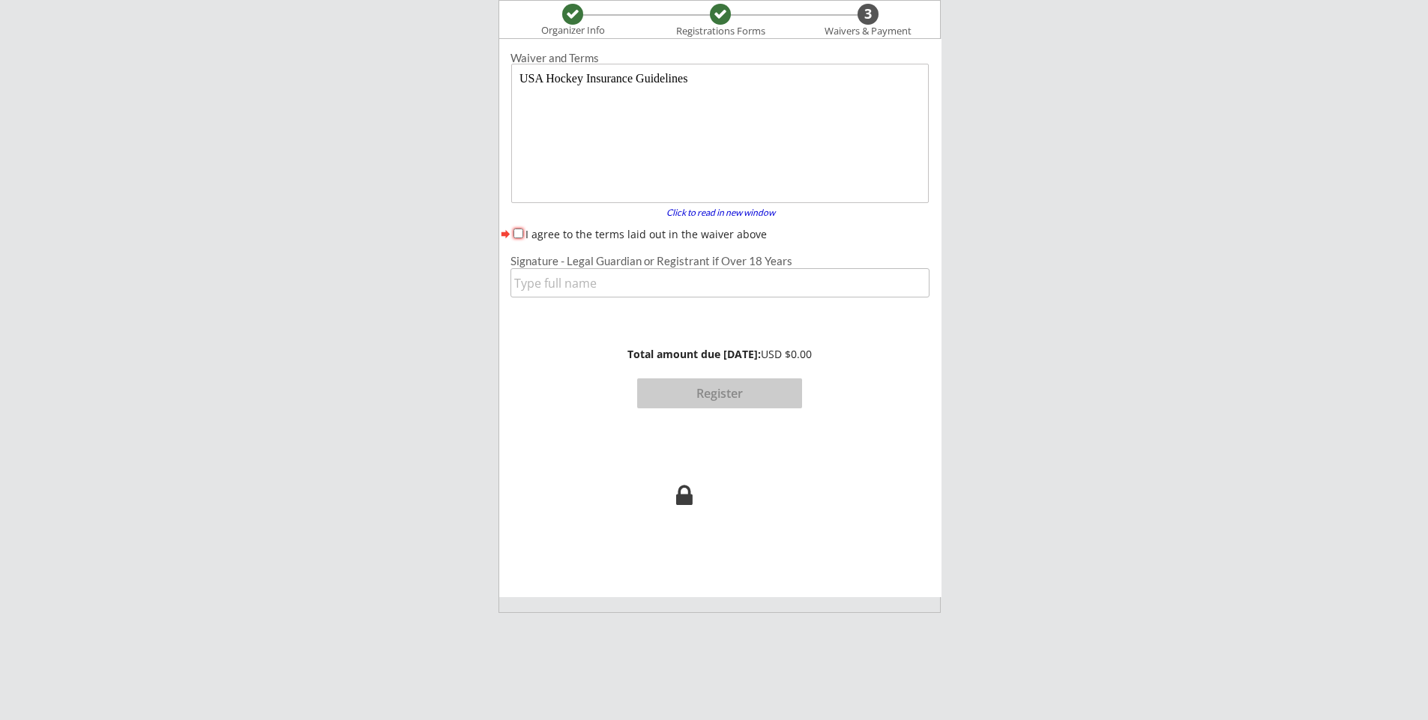
scroll to position [0, 0]
click at [519, 236] on input "I agree to the terms laid out in the waiver above" at bounding box center [519, 234] width 10 height 10
checkbox input "true"
click at [546, 286] on input "input" at bounding box center [720, 282] width 418 height 29
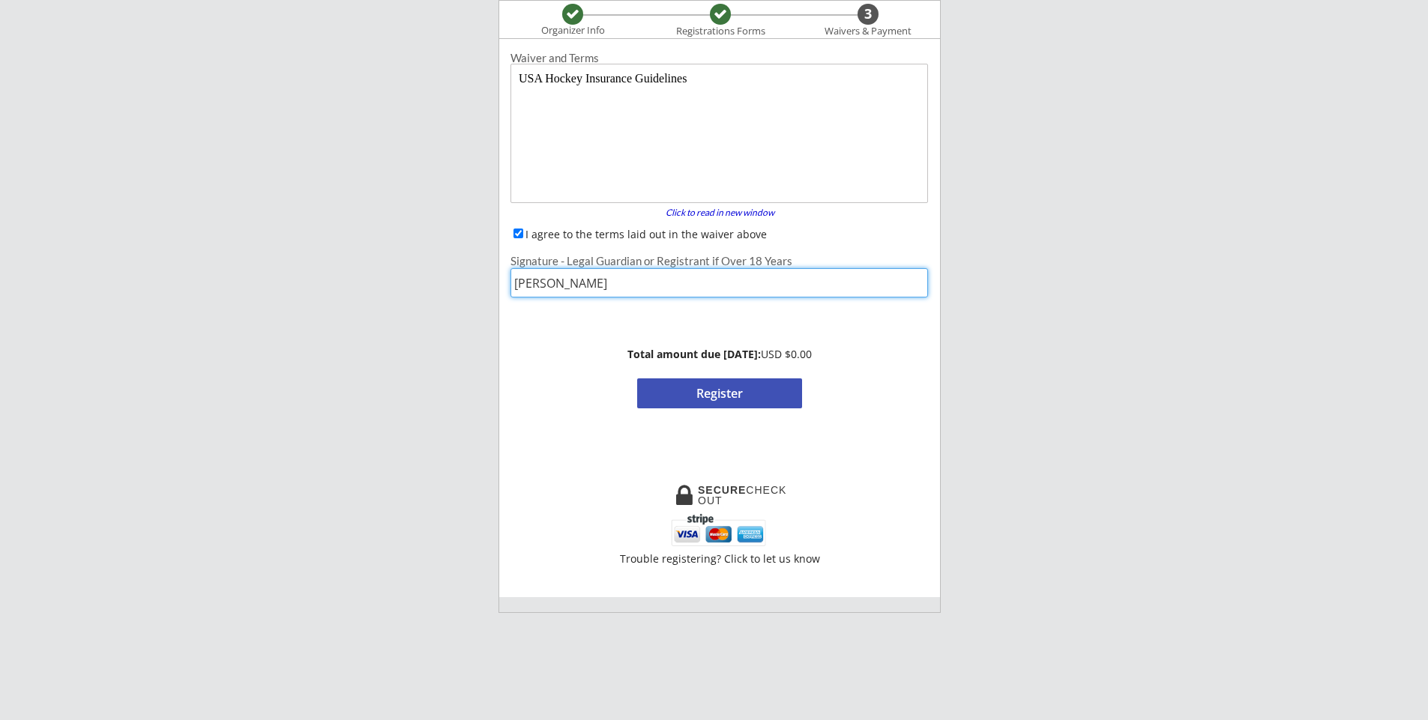
type input "[PERSON_NAME]"
click at [746, 403] on button "Register" at bounding box center [719, 394] width 165 height 30
